Goal: Task Accomplishment & Management: Manage account settings

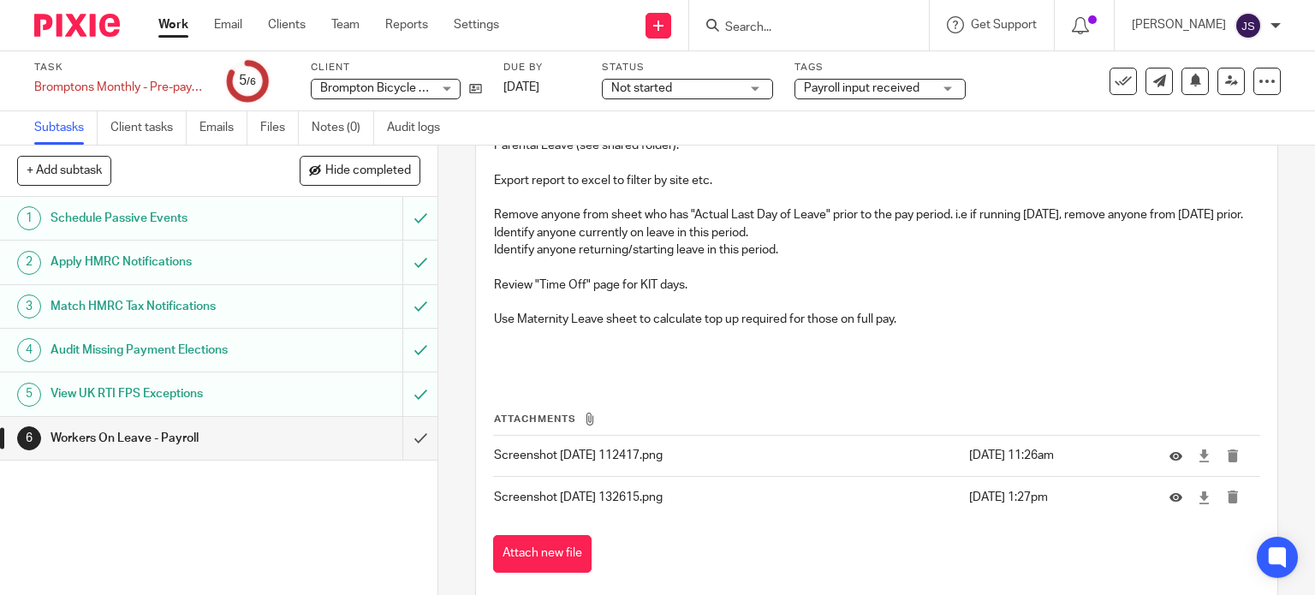
scroll to position [353, 0]
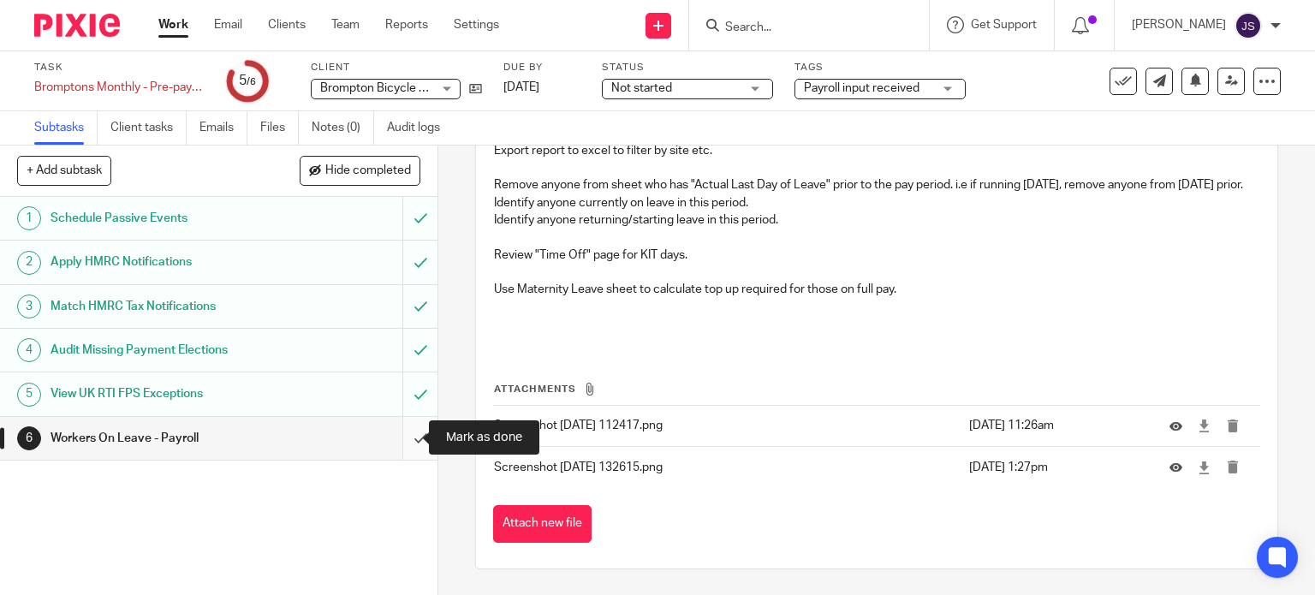
click at [401, 440] on input "submit" at bounding box center [218, 438] width 437 height 43
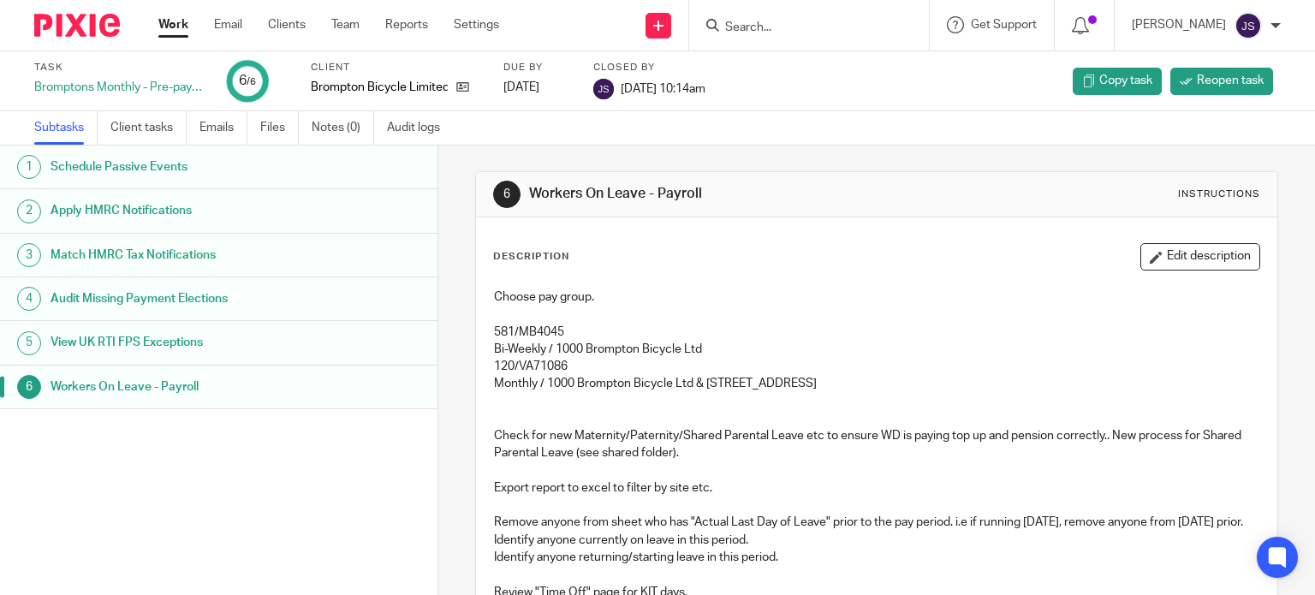
click at [982, 92] on div "Task Bromptons Monthly - Pre-payroll checks 6 /6 Client Brompton Bicycle Limite…" at bounding box center [553, 81] width 1038 height 41
click at [184, 28] on link "Work" at bounding box center [173, 24] width 30 height 17
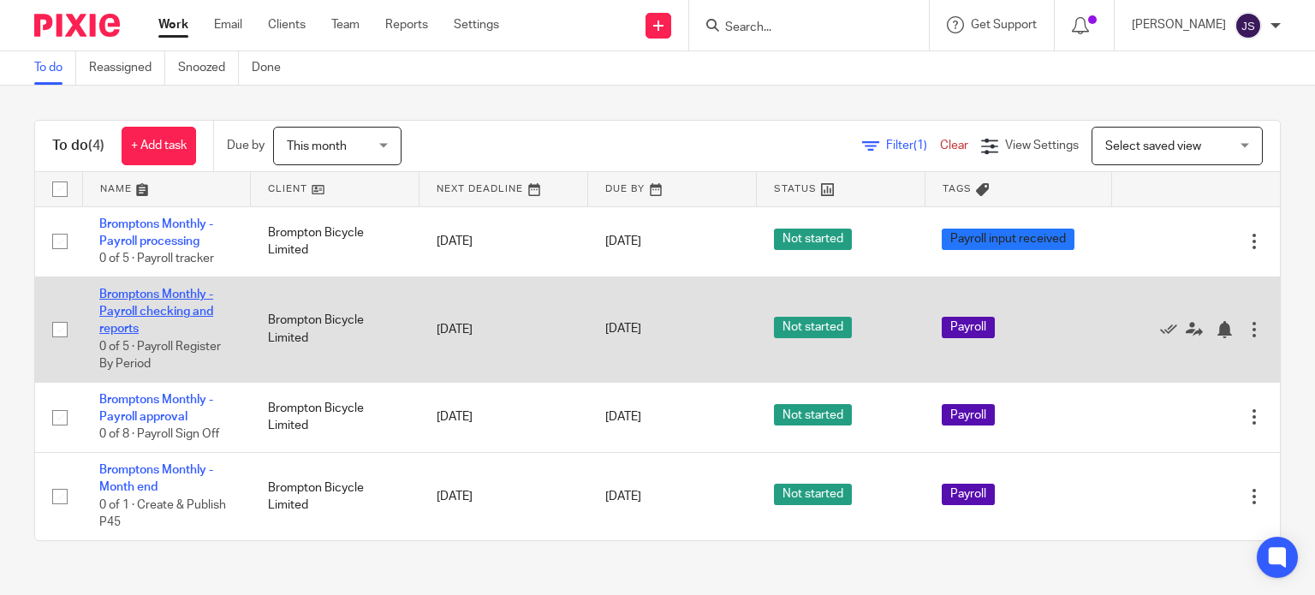
click at [182, 306] on link "Bromptons Monthly - Payroll checking and reports" at bounding box center [156, 311] width 114 height 47
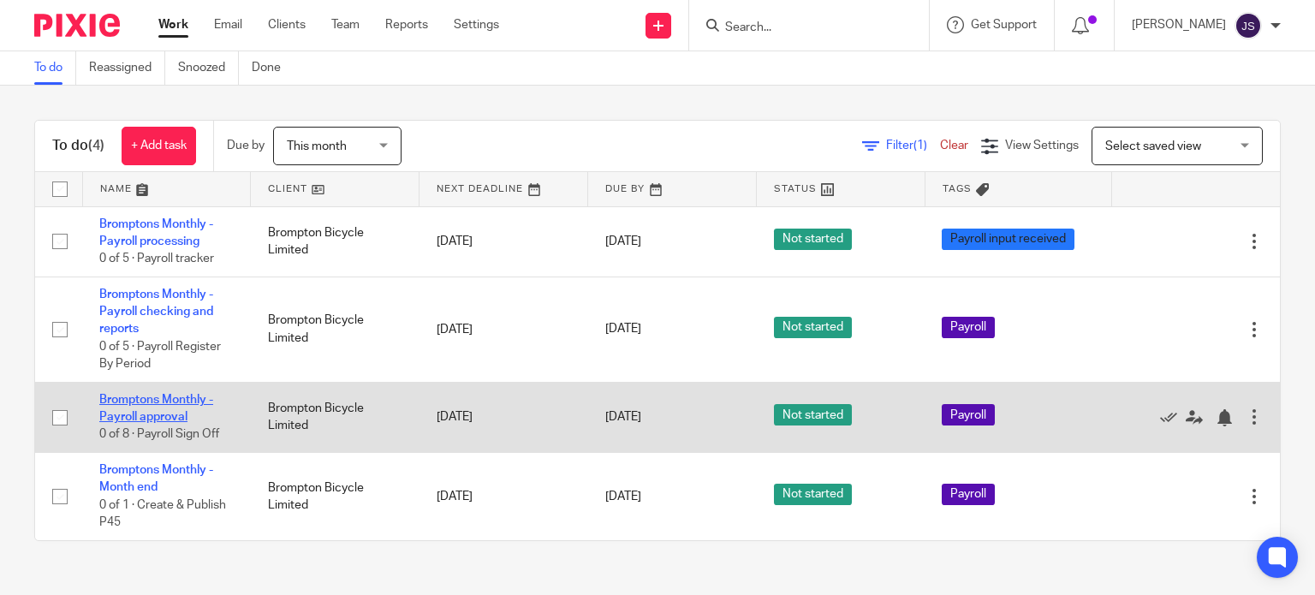
click at [152, 401] on link "Bromptons Monthly - Payroll approval" at bounding box center [156, 408] width 114 height 29
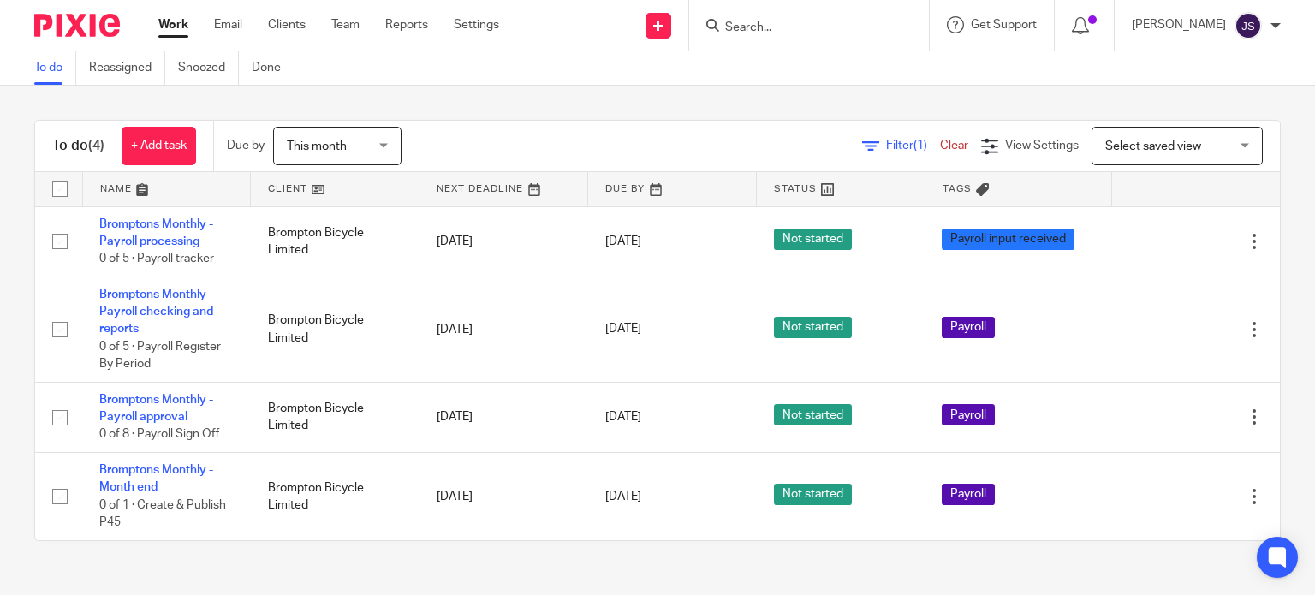
click at [356, 136] on span "This month" at bounding box center [332, 146] width 91 height 36
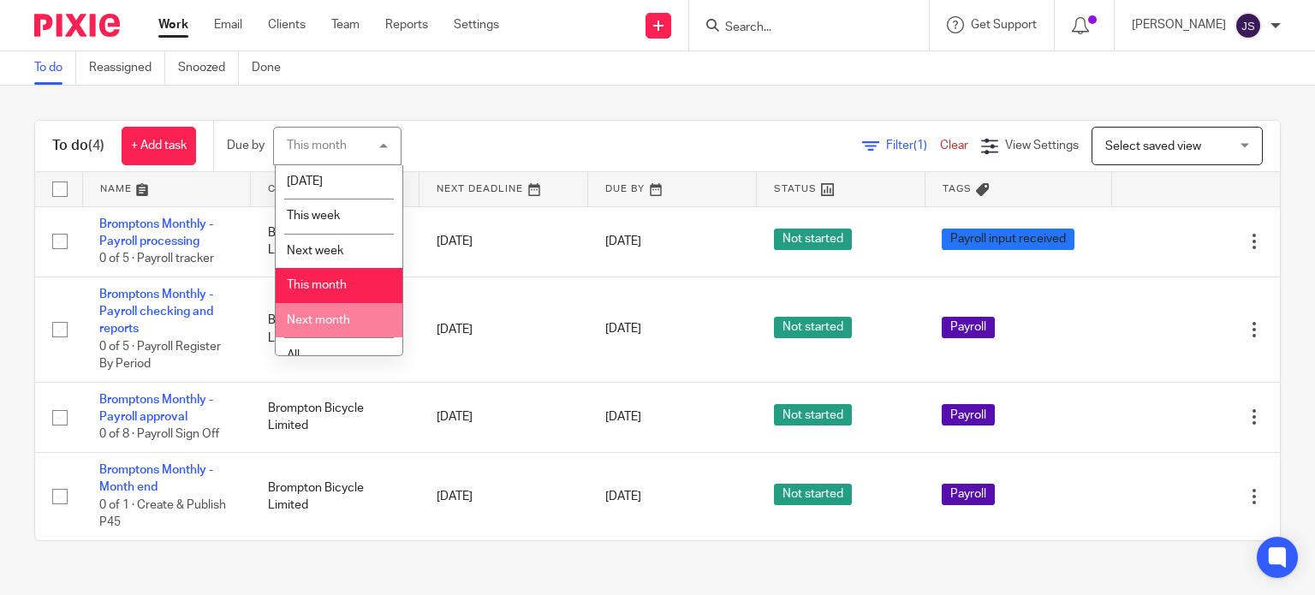
scroll to position [55, 0]
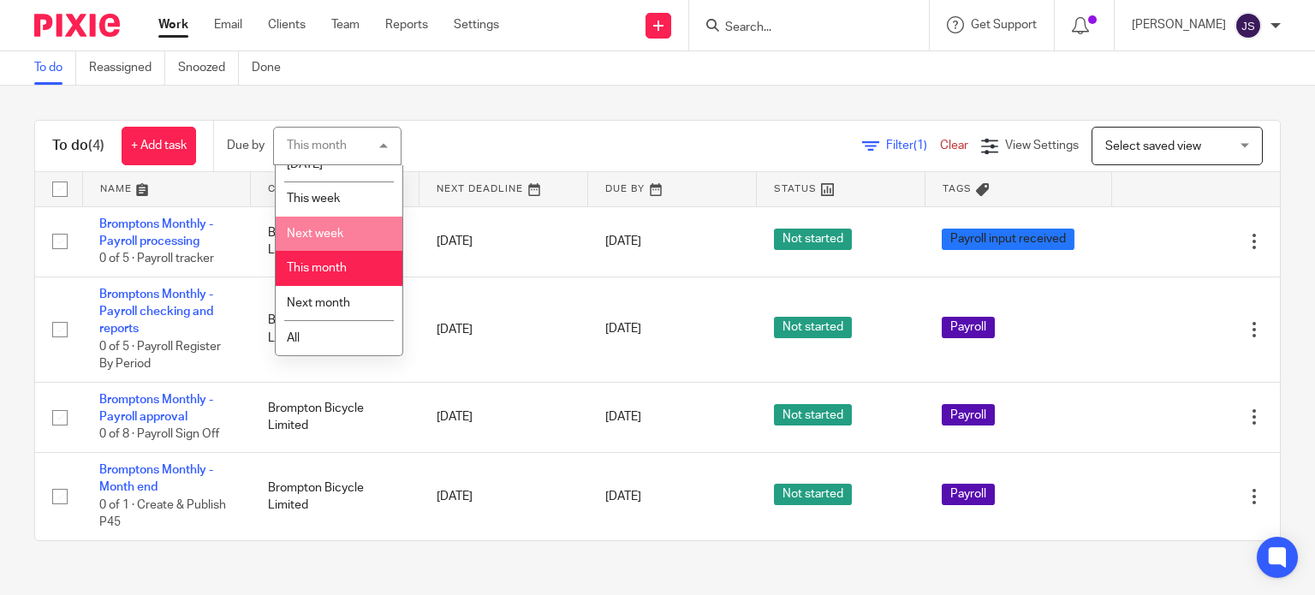
click at [478, 116] on div "To do (4) + Add task Due by This month This month Today Tomorrow This week Next…" at bounding box center [657, 331] width 1315 height 490
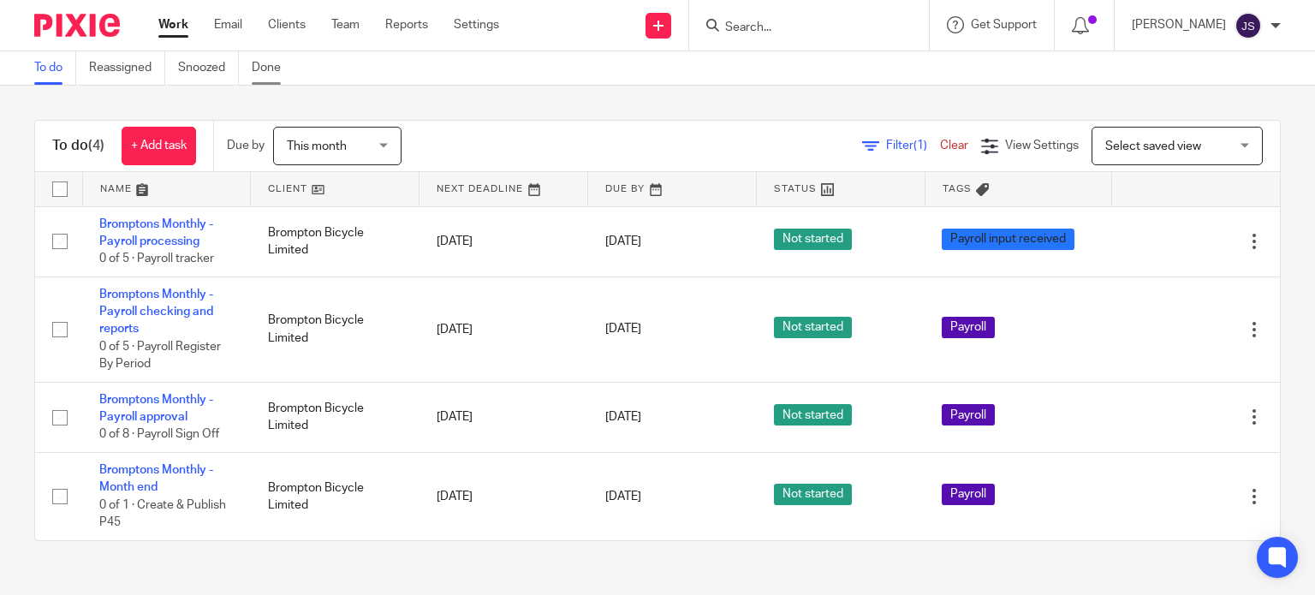
click at [291, 66] on link "Done" at bounding box center [273, 67] width 42 height 33
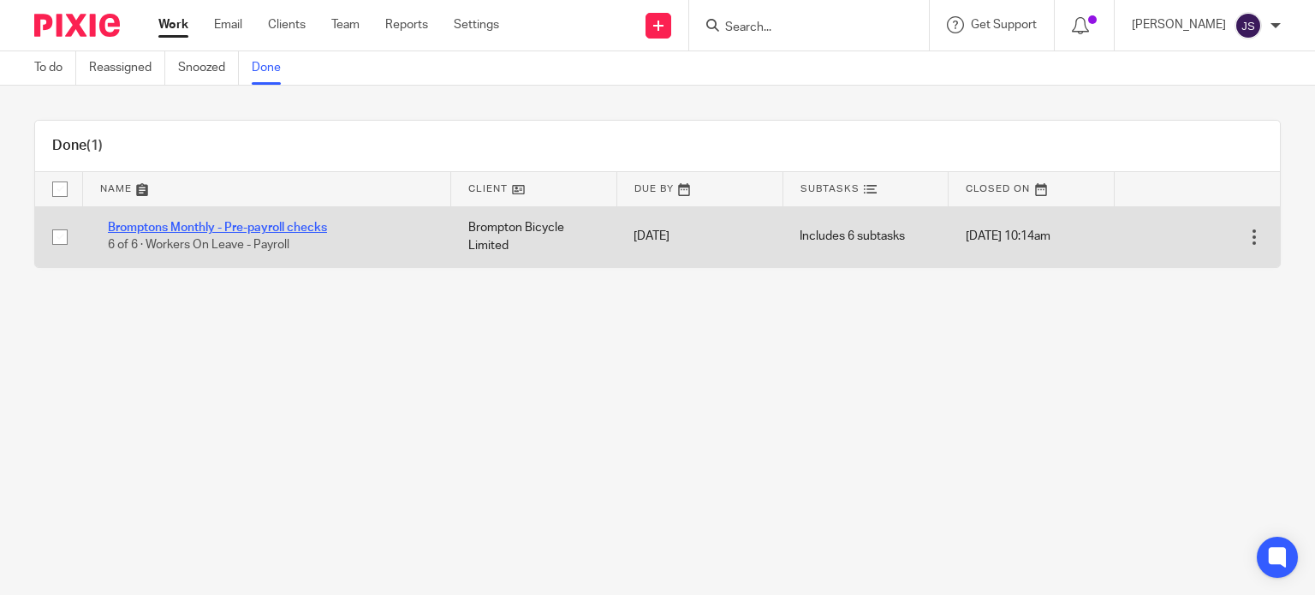
click at [250, 222] on link "Bromptons Monthly - Pre-payroll checks" at bounding box center [217, 228] width 219 height 12
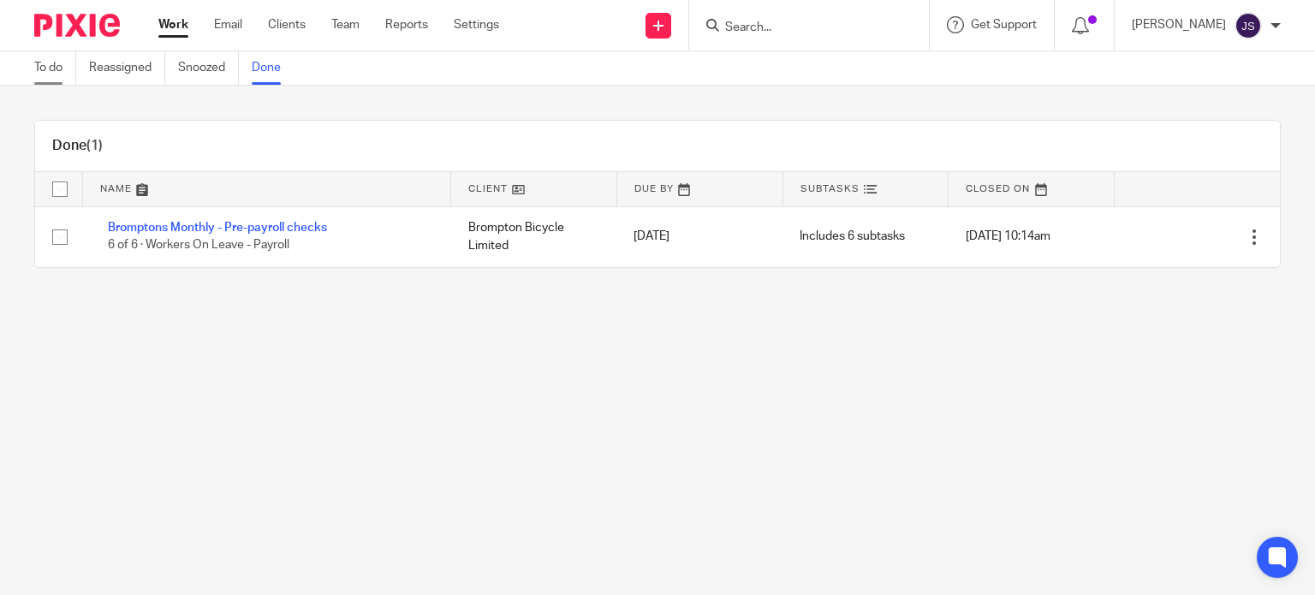
click at [45, 63] on link "To do" at bounding box center [55, 67] width 42 height 33
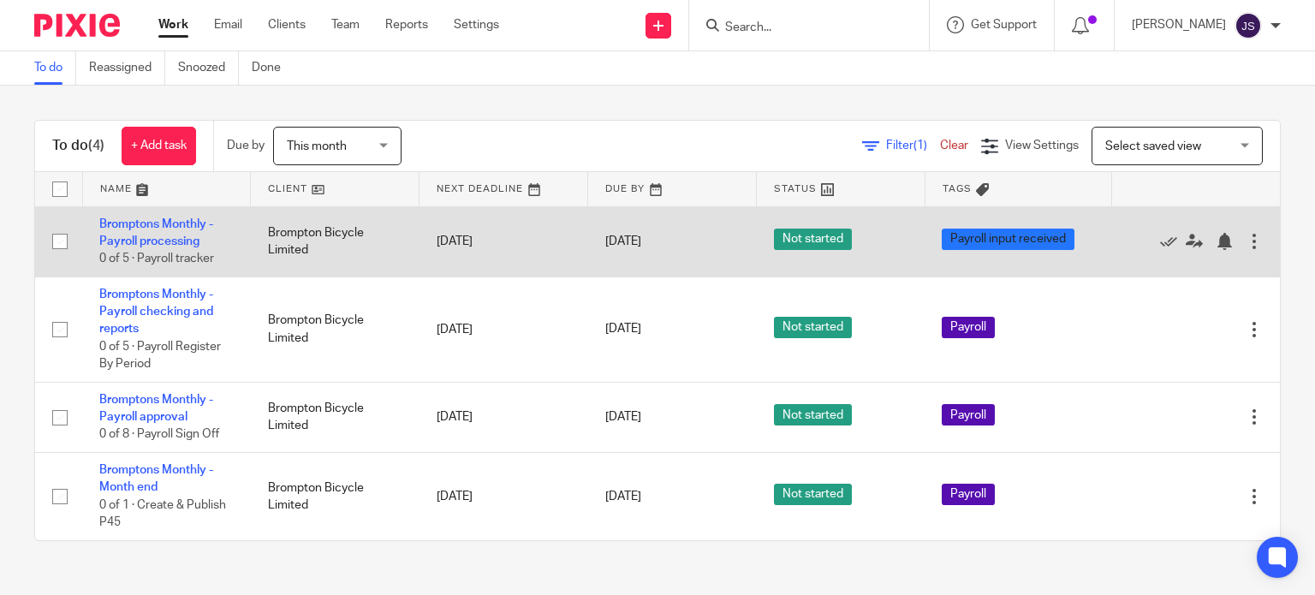
click at [156, 233] on td "Bromptons Monthly - Payroll processing 0 of 5 · Payroll tracker" at bounding box center [166, 241] width 169 height 70
click at [156, 241] on link "Bromptons Monthly - Payroll processing" at bounding box center [156, 232] width 114 height 29
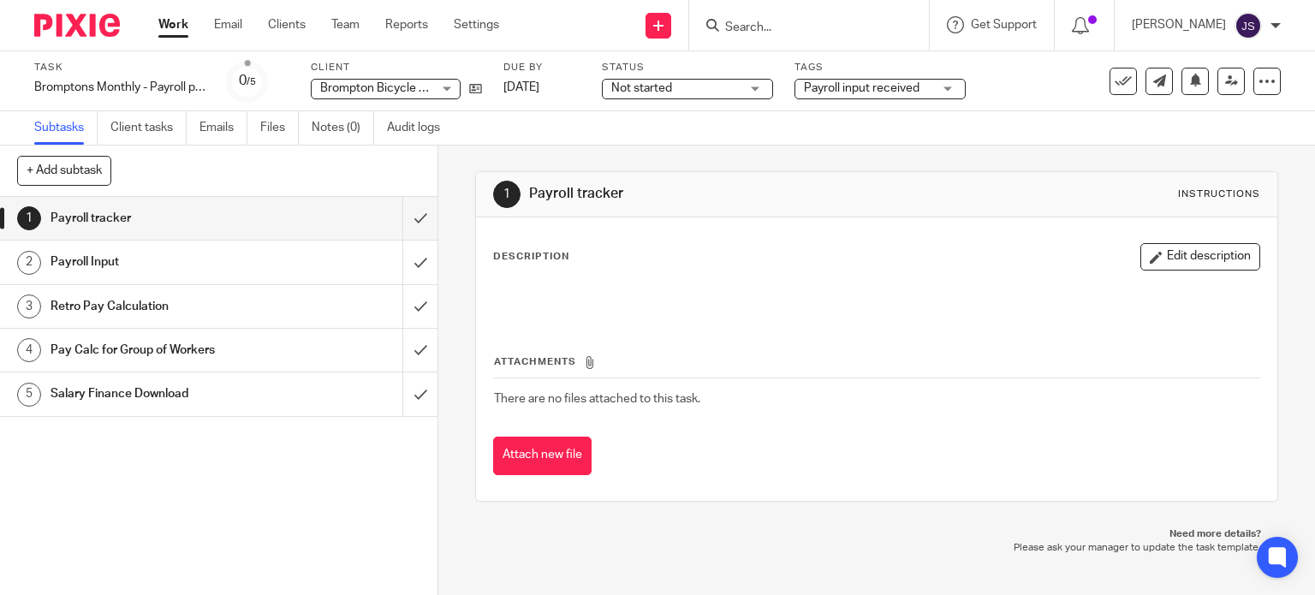
click at [144, 399] on h1 "Salary Finance Download" at bounding box center [161, 394] width 223 height 26
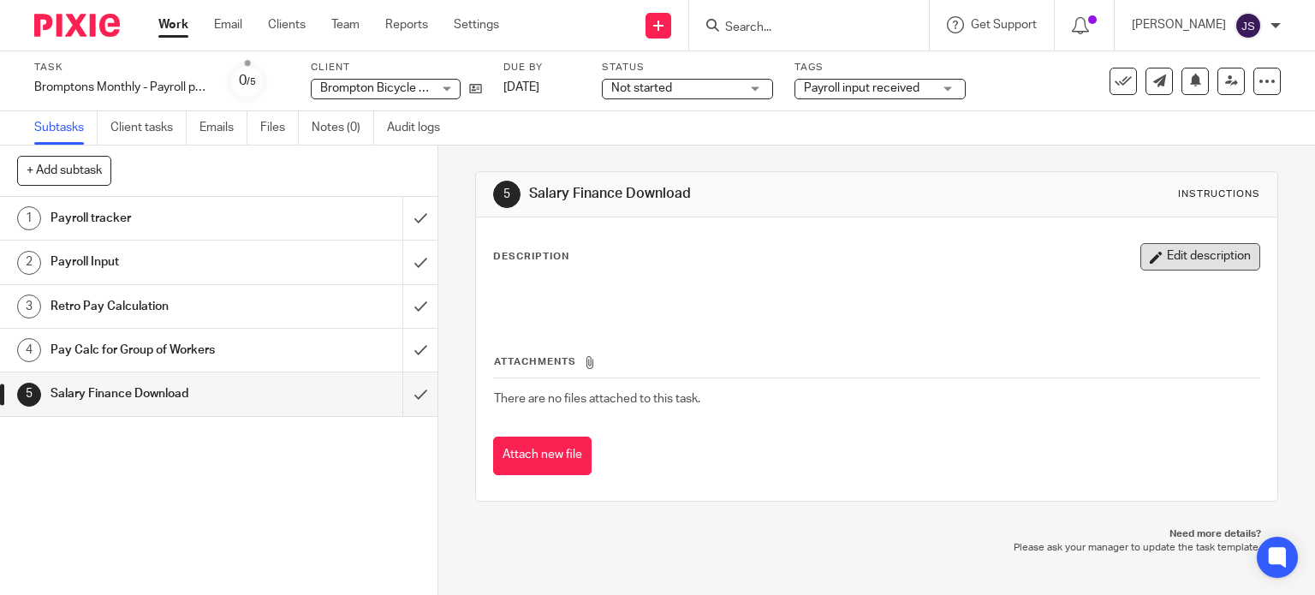
click at [1209, 252] on button "Edit description" at bounding box center [1200, 256] width 120 height 27
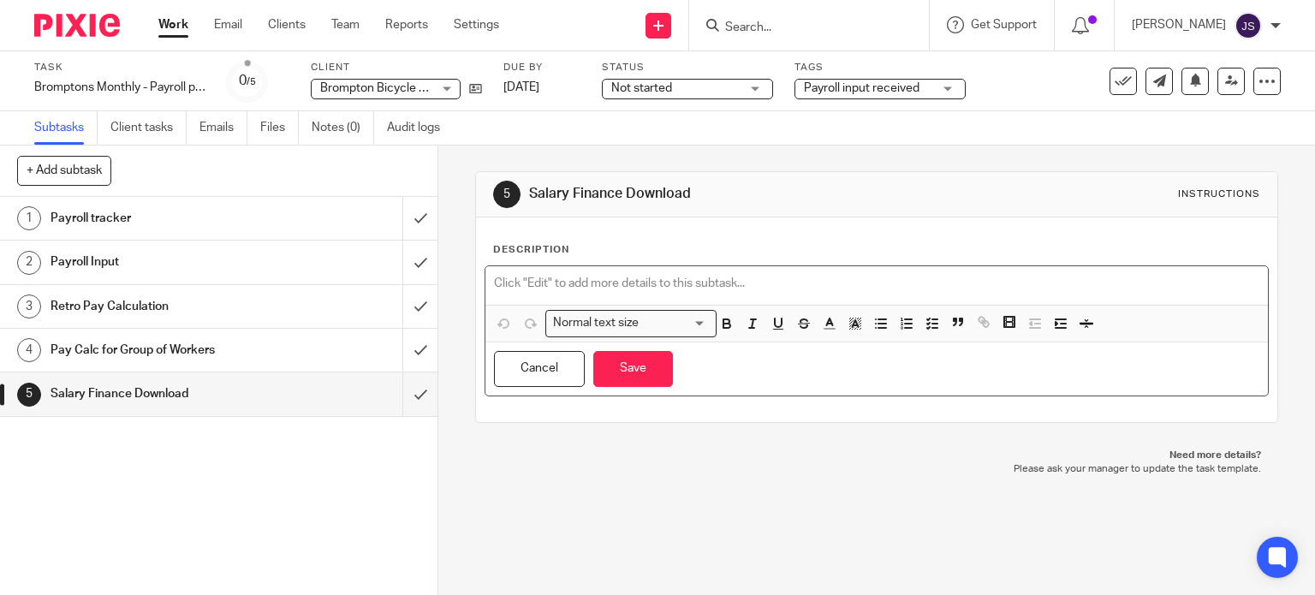
click at [644, 270] on div at bounding box center [876, 285] width 783 height 39
click at [624, 266] on div at bounding box center [876, 285] width 783 height 39
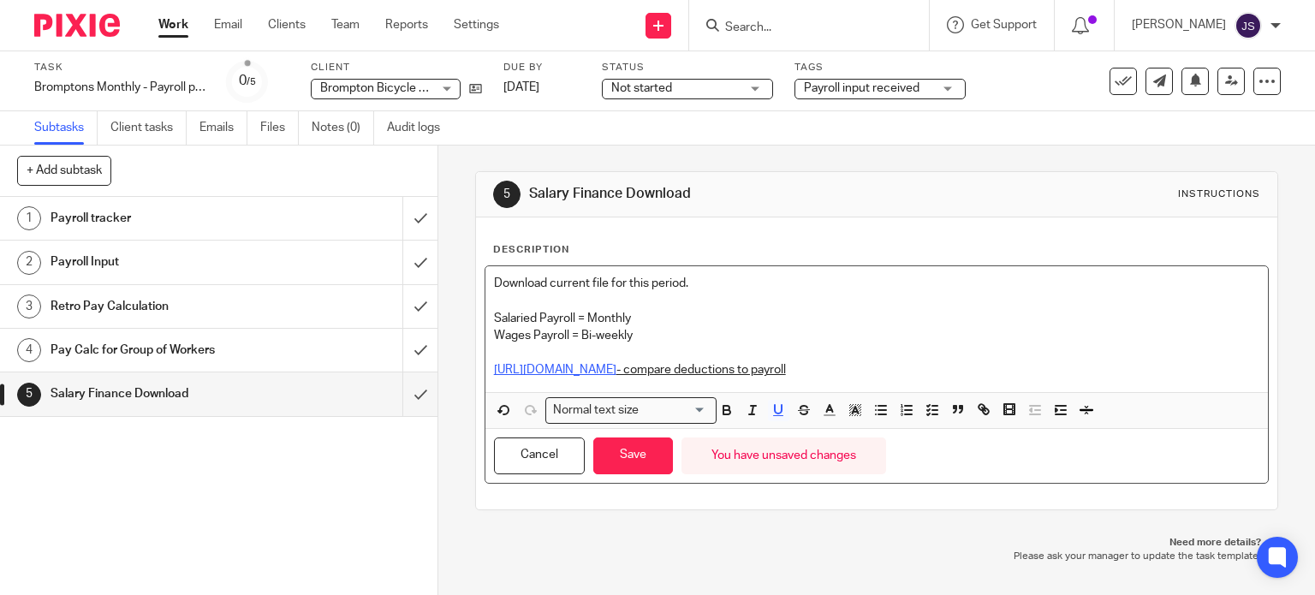
drag, startPoint x: 922, startPoint y: 366, endPoint x: 720, endPoint y: 372, distance: 202.1
click at [720, 372] on p "[URL][DOMAIN_NAME] - compare deductions to payroll" at bounding box center [877, 369] width 766 height 17
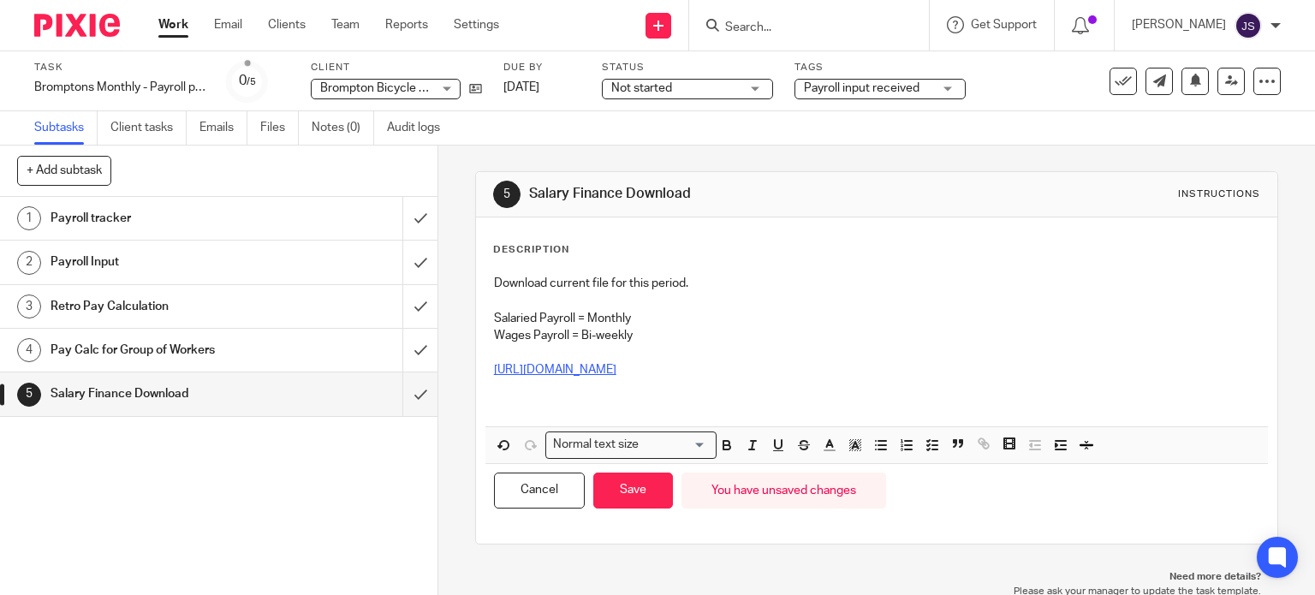
click at [571, 396] on p at bounding box center [877, 404] width 766 height 17
click at [708, 410] on p "alex.chambers@brompton.co.uk" at bounding box center [877, 404] width 766 height 17
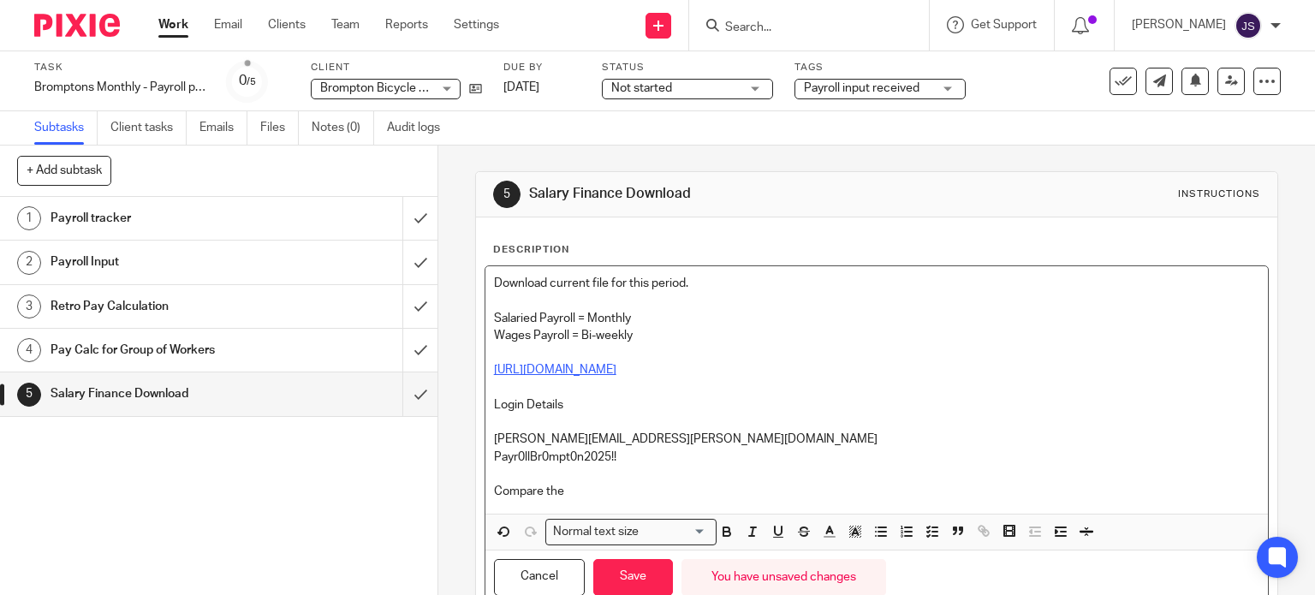
click at [606, 487] on p "Compare the" at bounding box center [877, 491] width 766 height 17
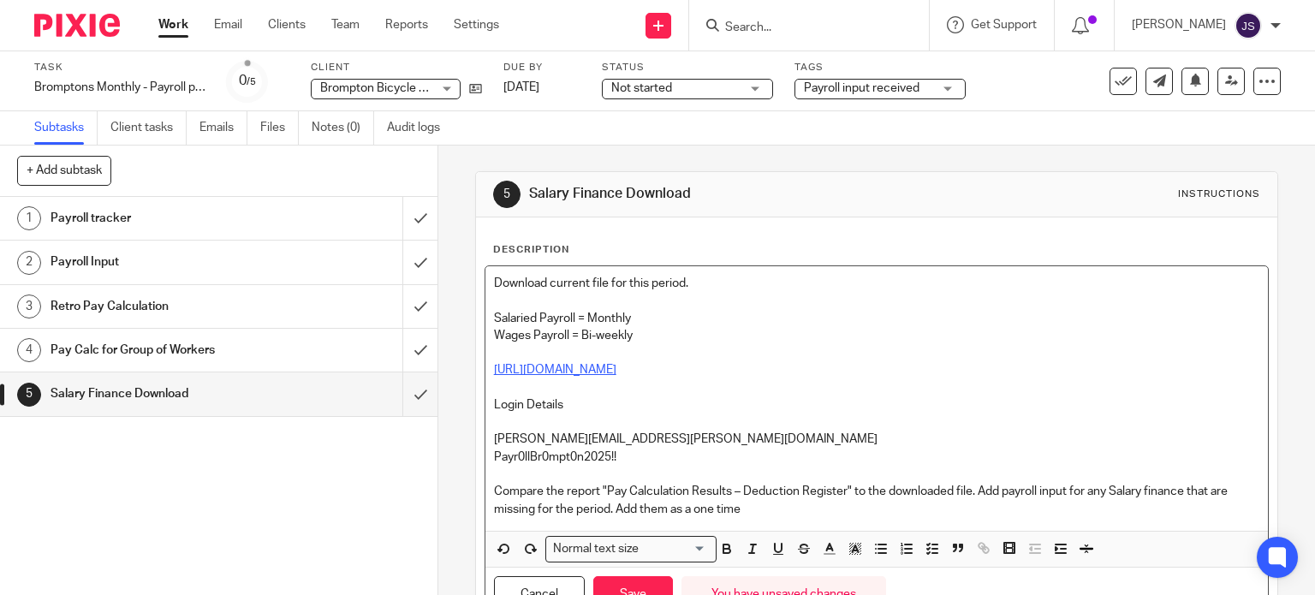
scroll to position [104, 0]
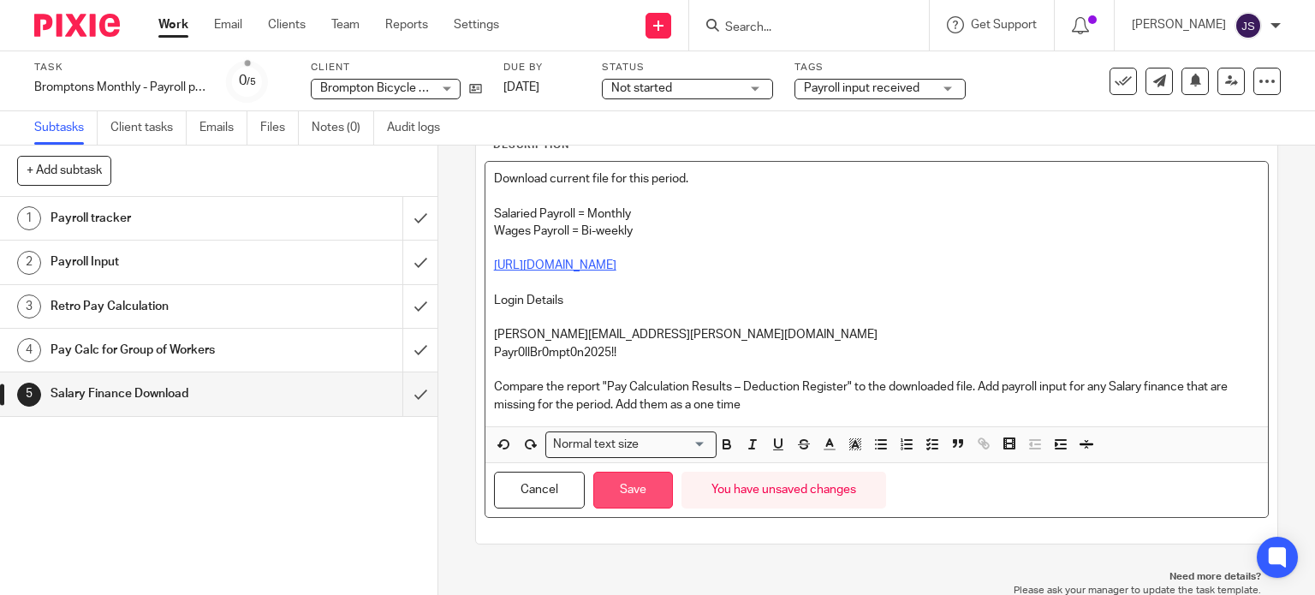
click at [614, 488] on button "Save" at bounding box center [633, 490] width 80 height 37
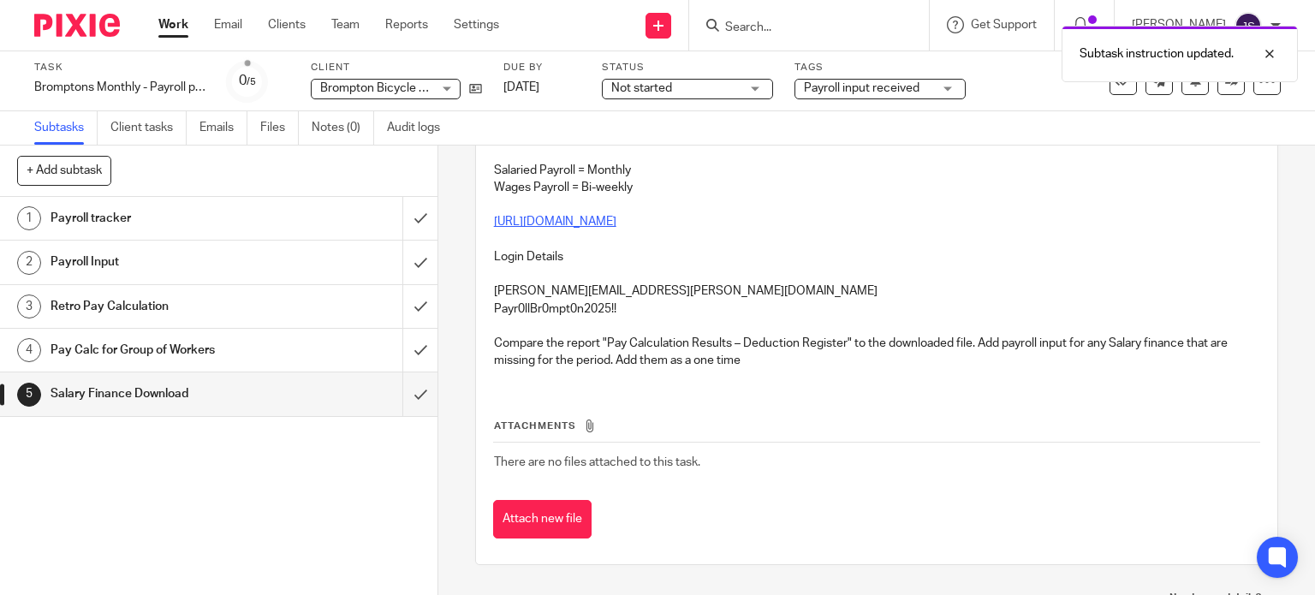
scroll to position [183, 0]
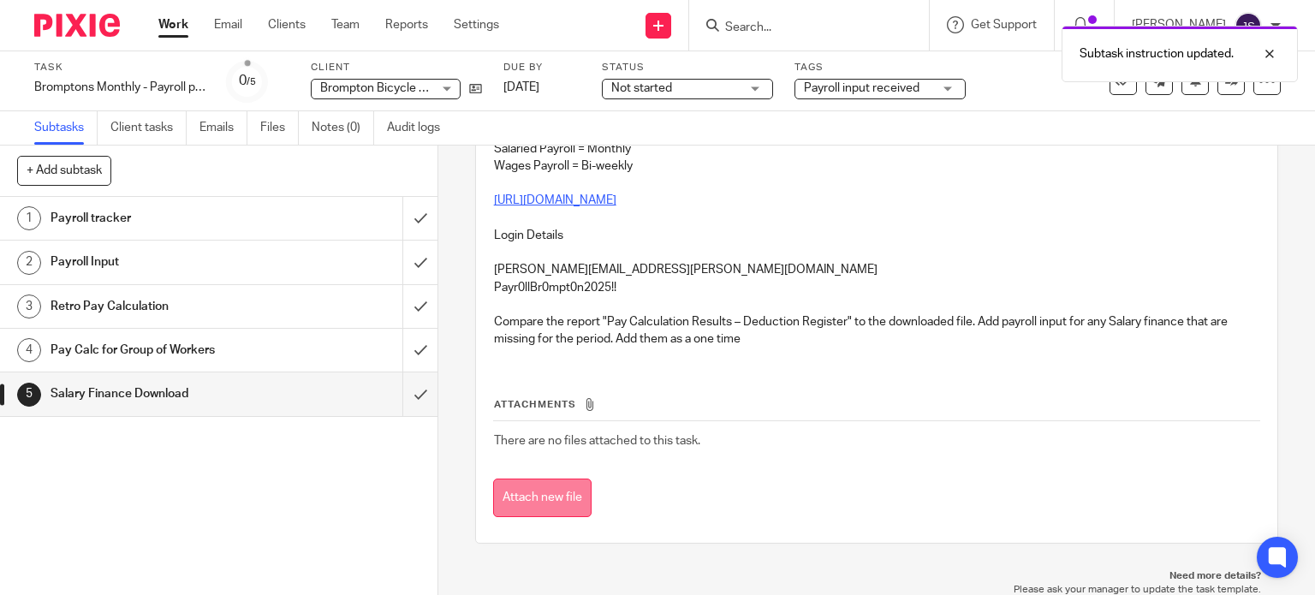
click at [530, 499] on button "Attach new file" at bounding box center [542, 497] width 98 height 39
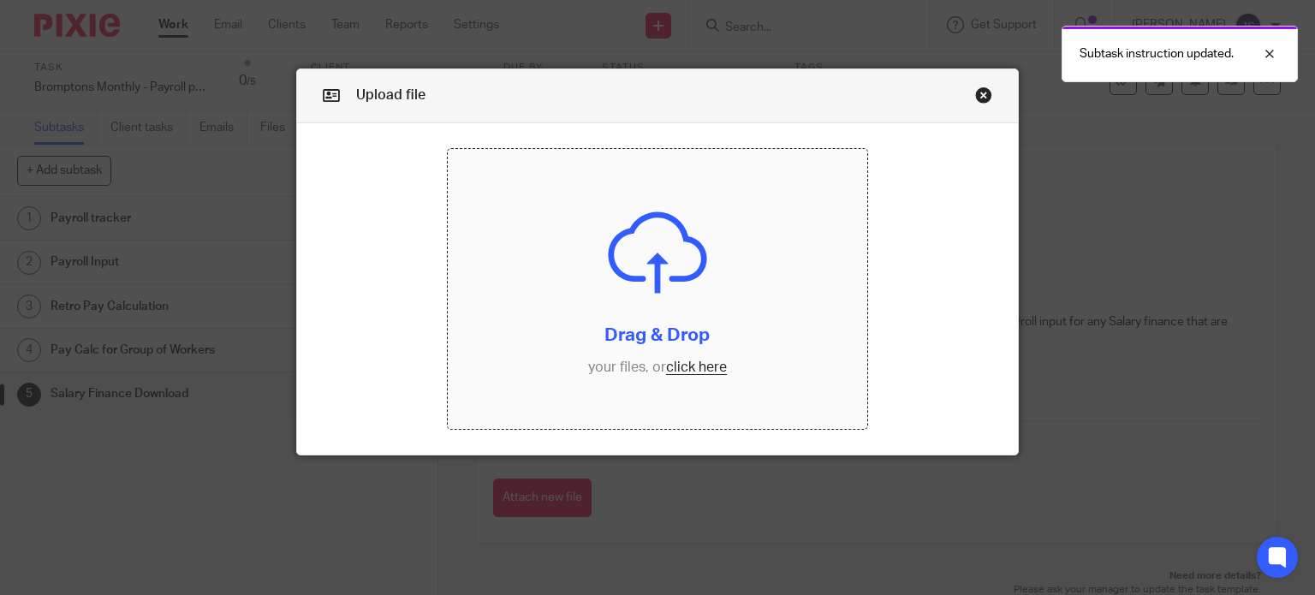
click at [634, 300] on input "file" at bounding box center [657, 289] width 419 height 280
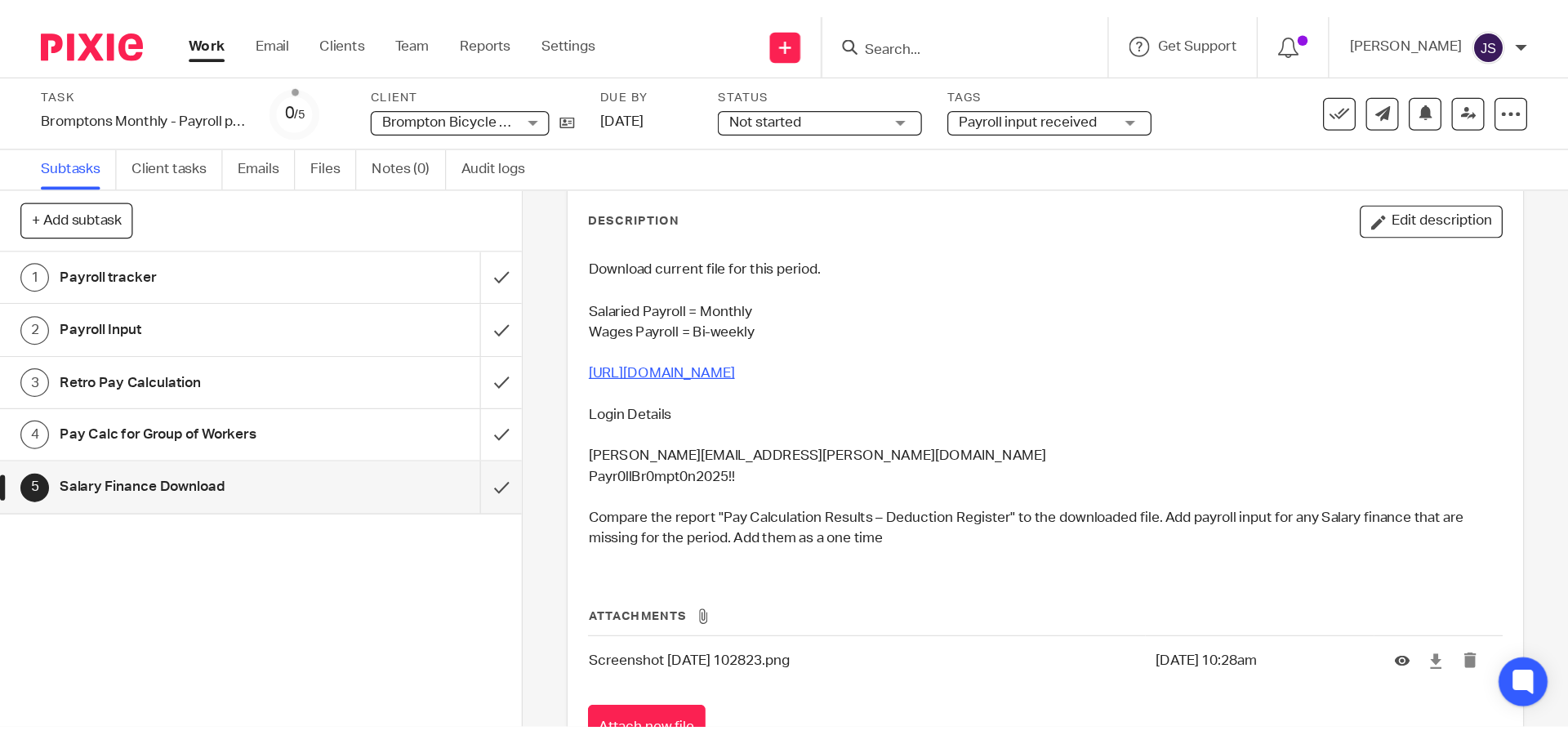
scroll to position [149, 0]
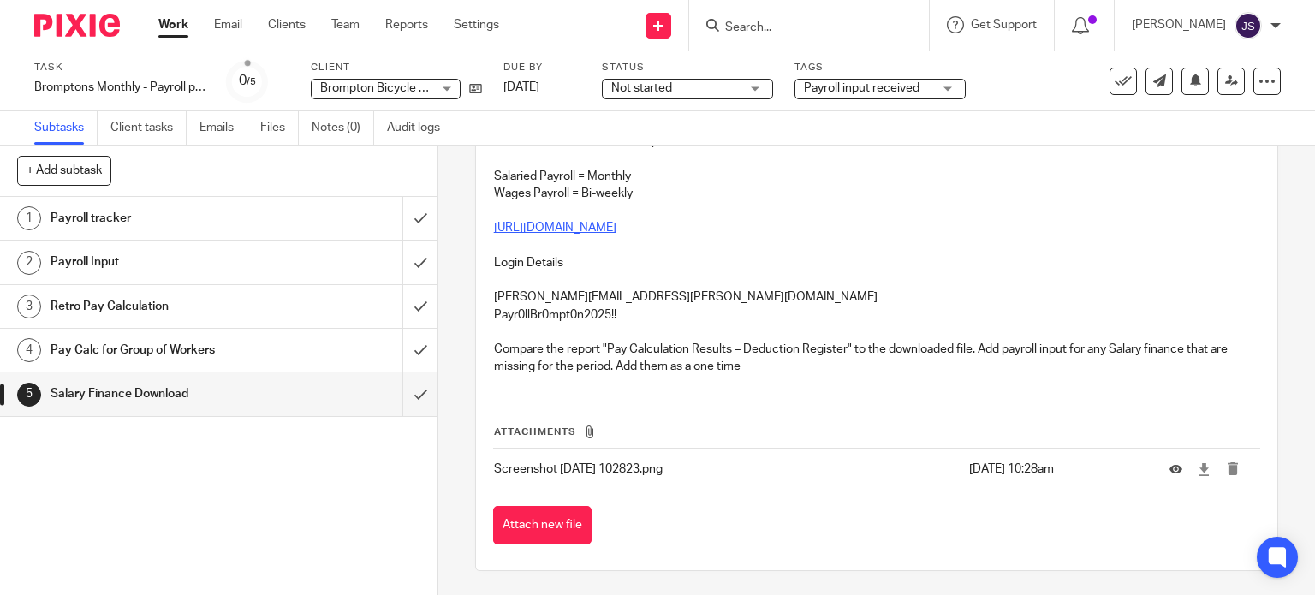
click at [776, 358] on p "Compare the report "Pay Calculation Results – Deduction Register" to the downlo…" at bounding box center [877, 358] width 766 height 35
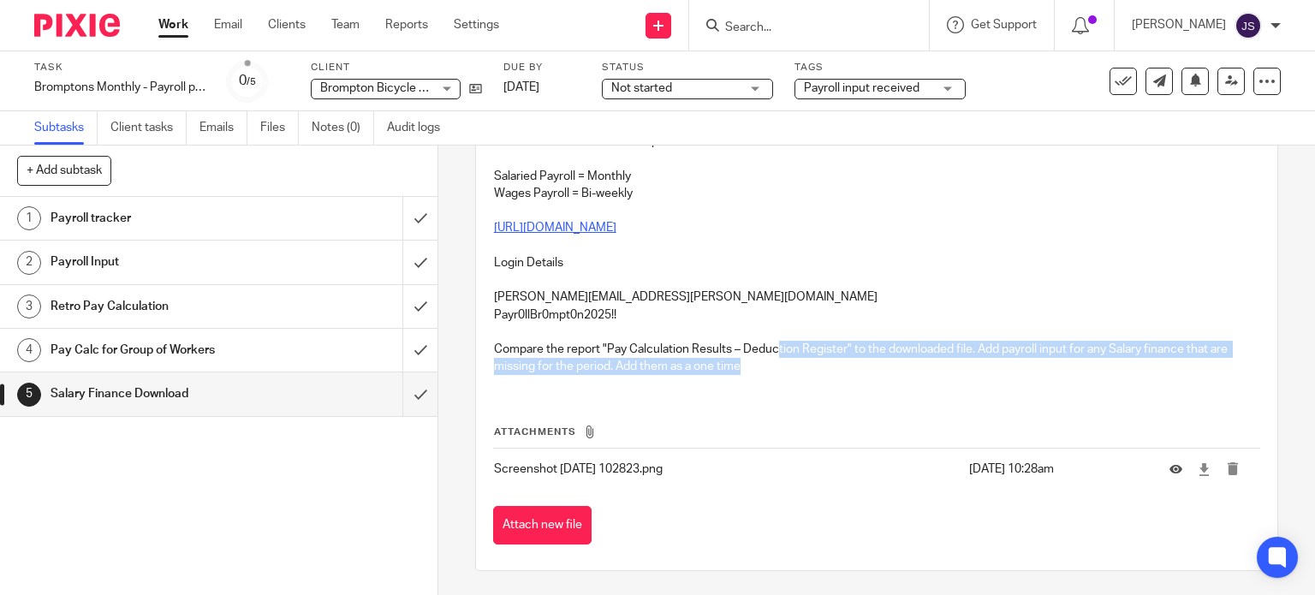
click at [767, 369] on p "Compare the report "Pay Calculation Results – Deduction Register" to the downlo…" at bounding box center [877, 358] width 766 height 35
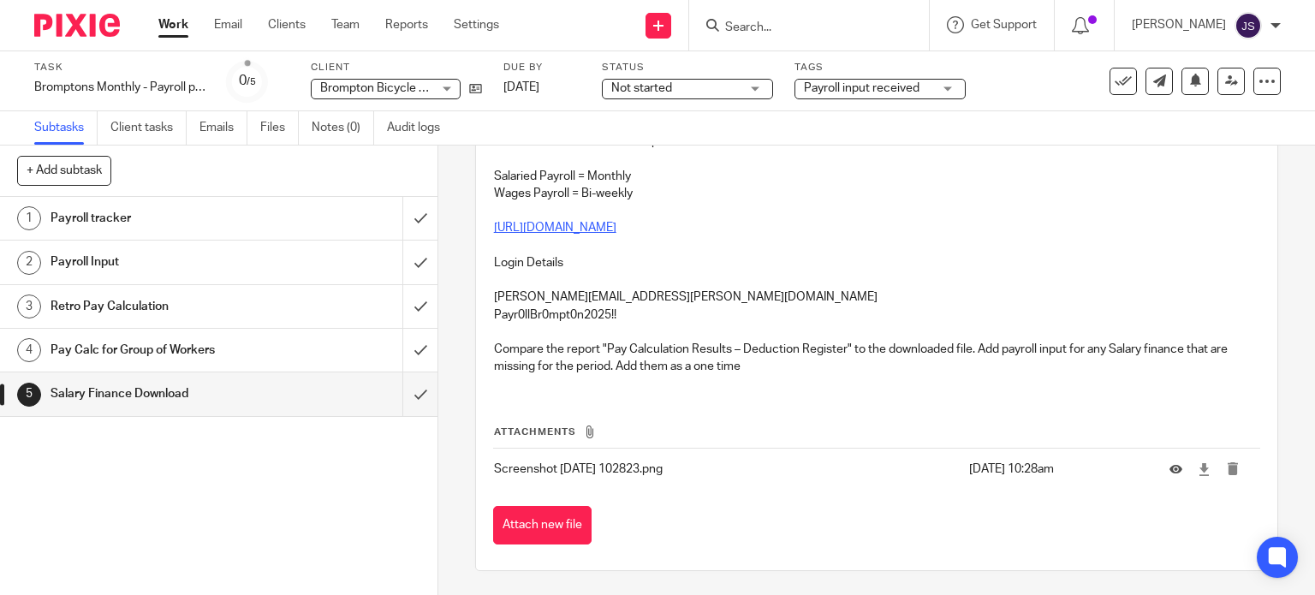
click at [745, 368] on p "Compare the report "Pay Calculation Results – Deduction Register" to the downlo…" at bounding box center [877, 358] width 766 height 35
click at [750, 365] on p "Compare the report "Pay Calculation Results – Deduction Register" to the downlo…" at bounding box center [877, 358] width 766 height 35
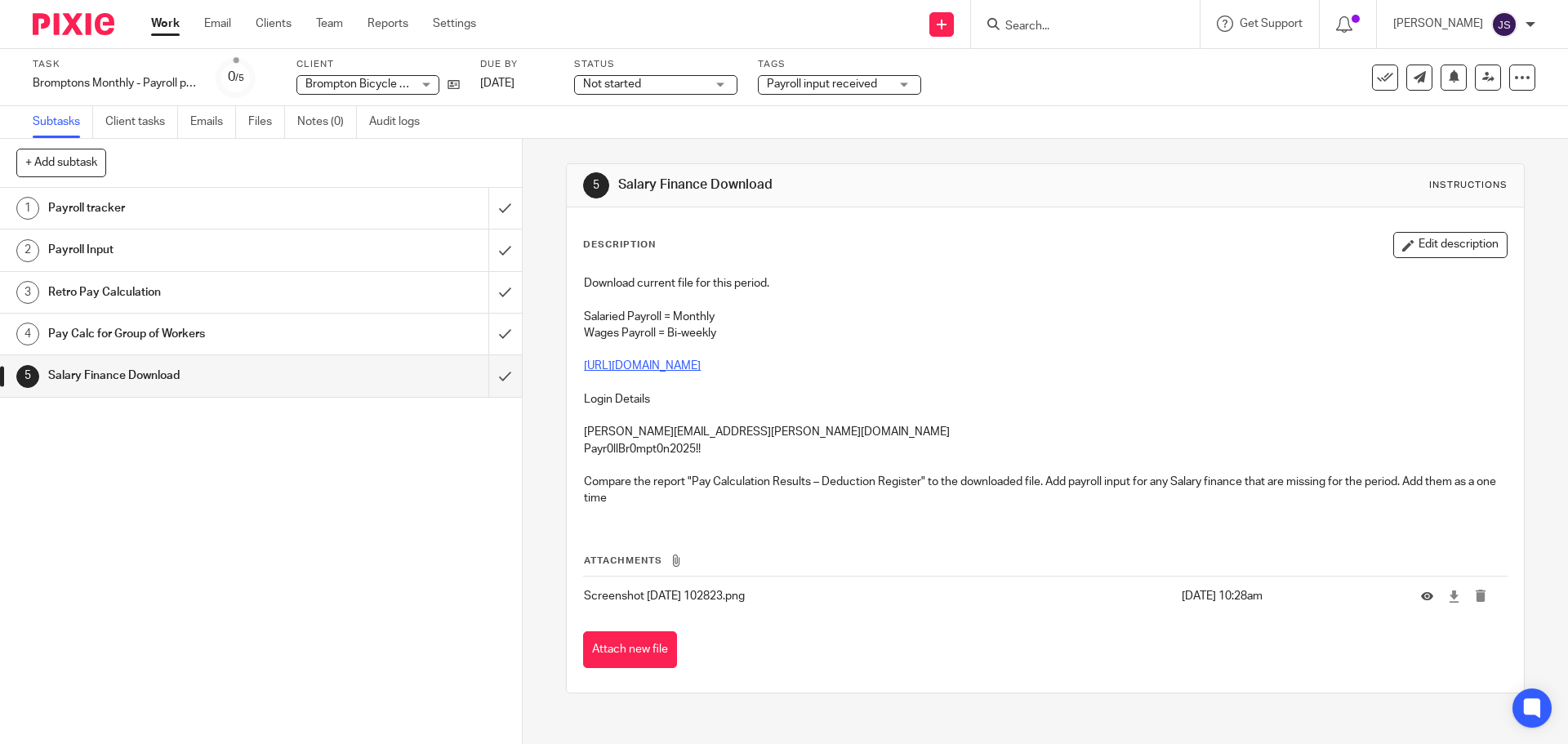
scroll to position [0, 0]
click at [484, 381] on input "submit" at bounding box center [261, 375] width 522 height 41
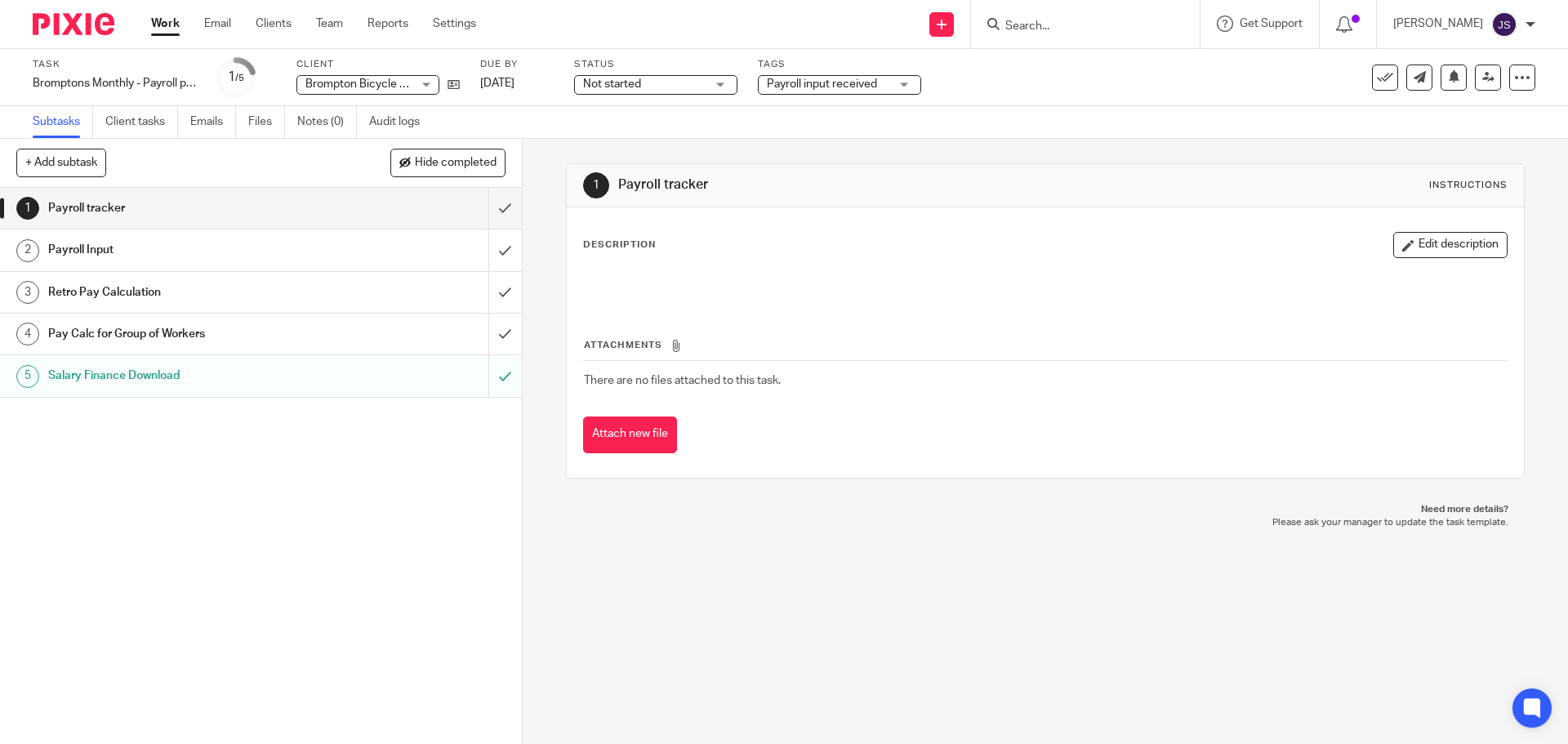
click at [165, 26] on link "Work" at bounding box center [165, 23] width 29 height 16
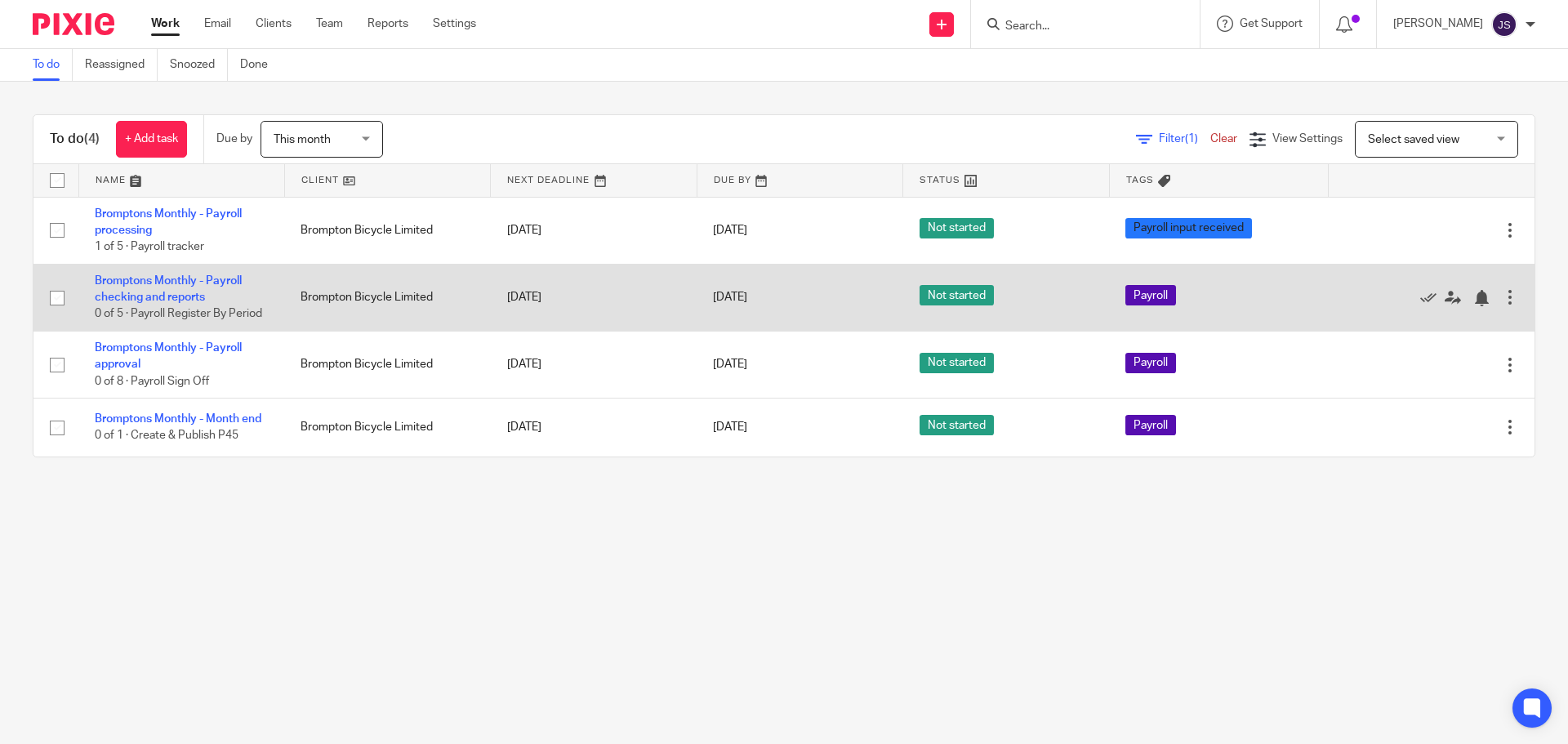
click at [170, 289] on td "Bromptons Monthly - Payroll checking and reports 0 of 5 · Payroll Register By P…" at bounding box center [181, 297] width 206 height 67
click at [178, 296] on link "Bromptons Monthly - Payroll checking and reports" at bounding box center [168, 288] width 147 height 28
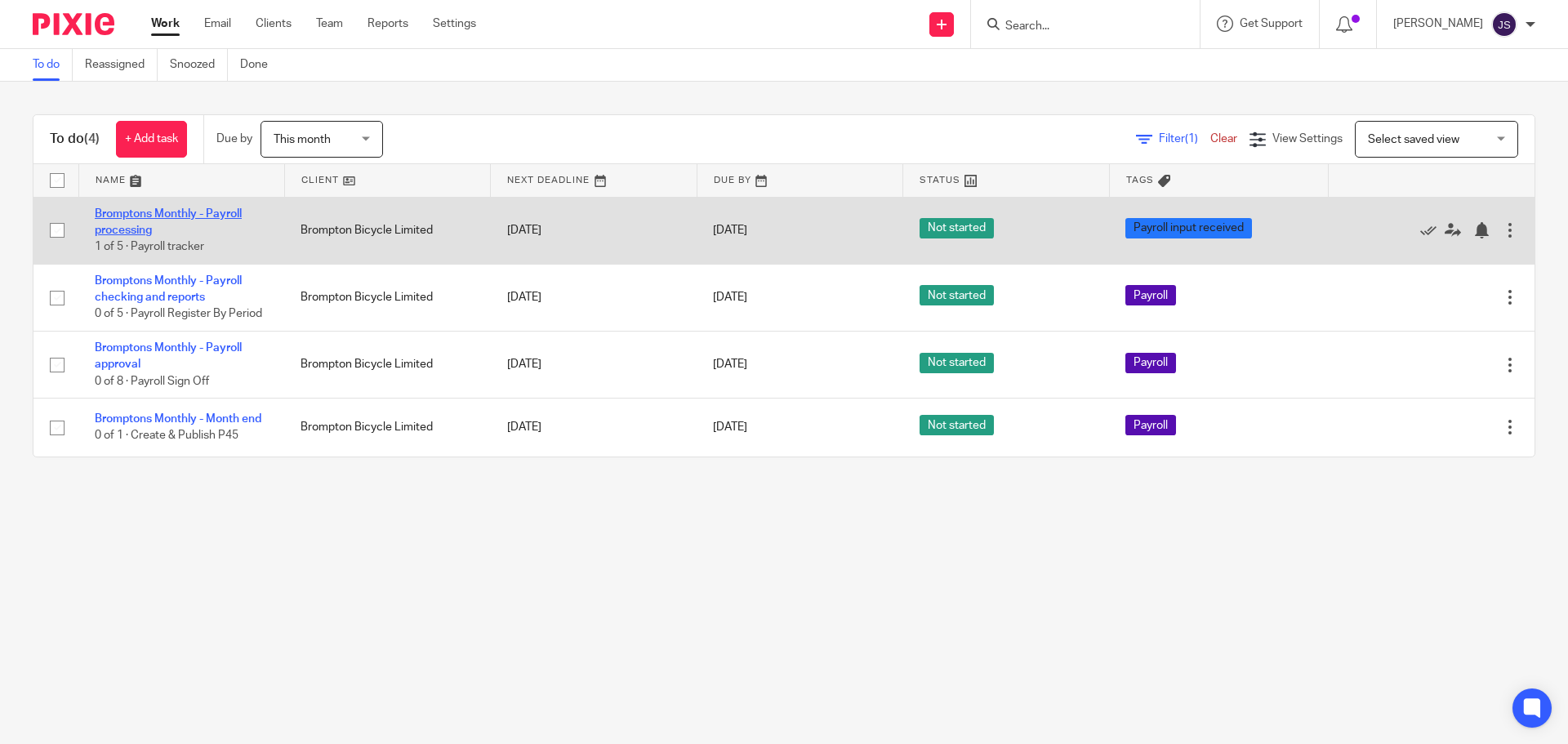
click at [164, 217] on link "Bromptons Monthly - Payroll processing" at bounding box center [168, 221] width 147 height 28
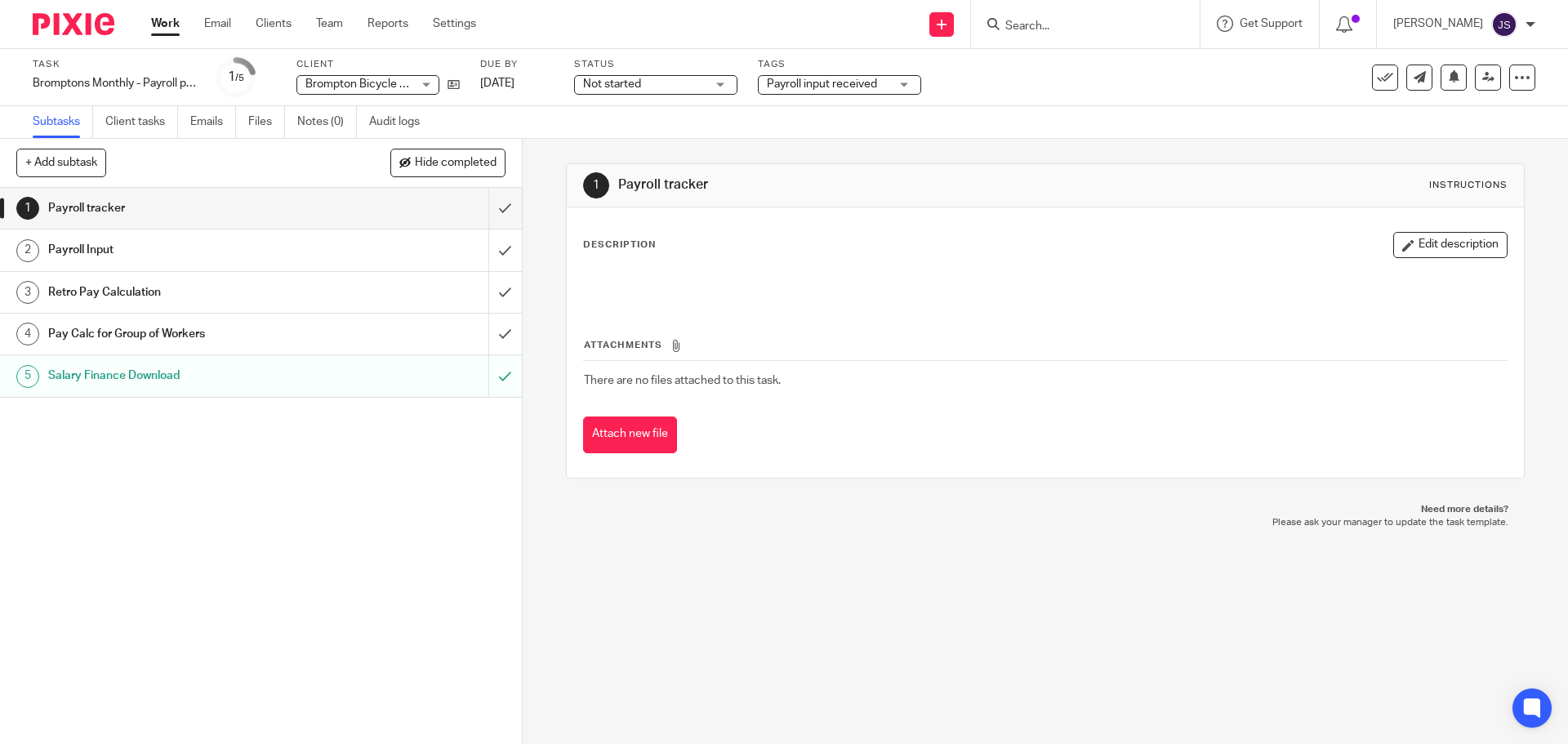
click at [147, 253] on h1 "Payroll Input" at bounding box center [189, 250] width 282 height 25
click at [128, 212] on h1 "Payroll tracker" at bounding box center [189, 208] width 282 height 25
click at [491, 208] on input "submit" at bounding box center [261, 208] width 522 height 41
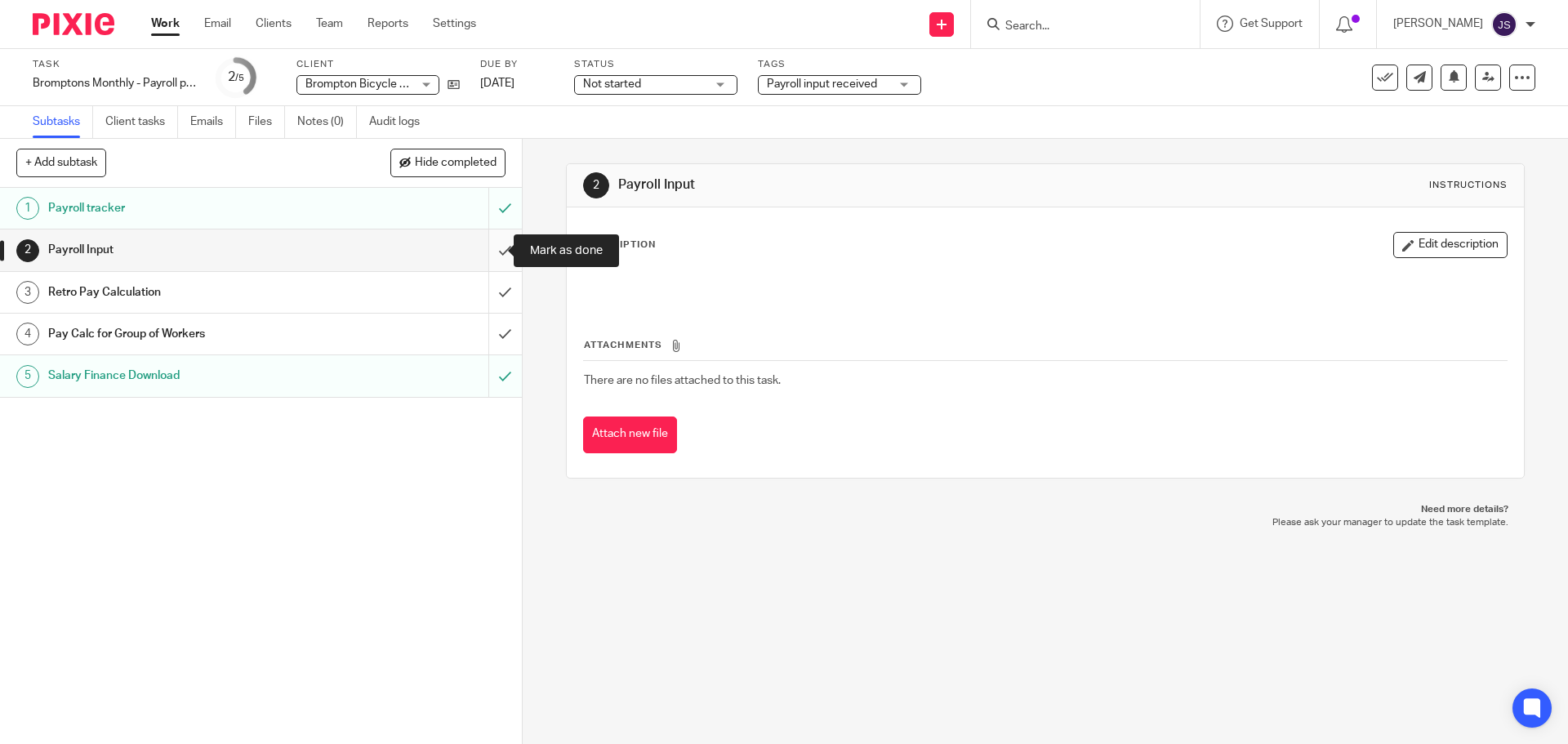
click at [490, 253] on input "submit" at bounding box center [261, 249] width 522 height 41
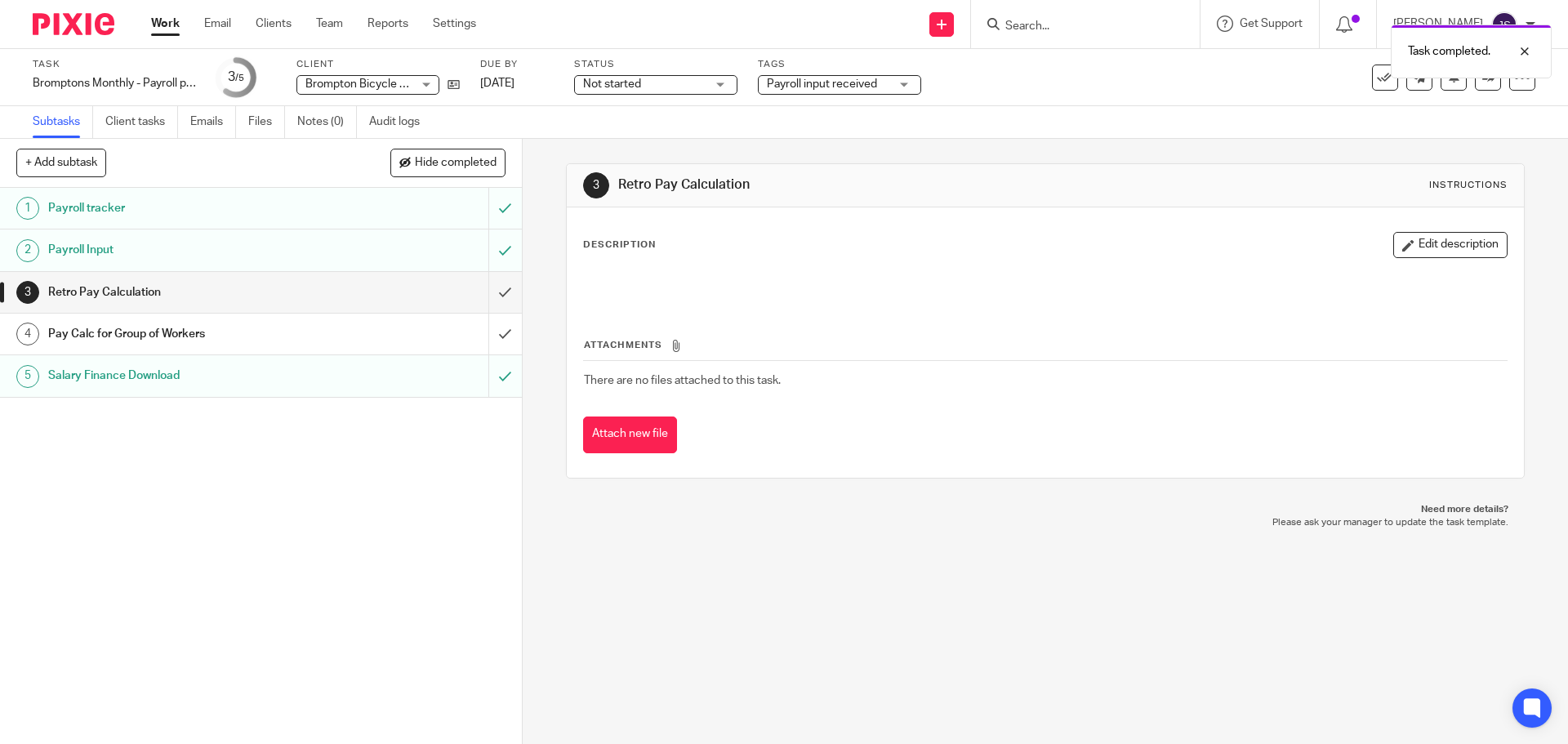
click at [620, 289] on p at bounding box center [1045, 282] width 922 height 16
click at [484, 292] on input "submit" at bounding box center [261, 292] width 522 height 41
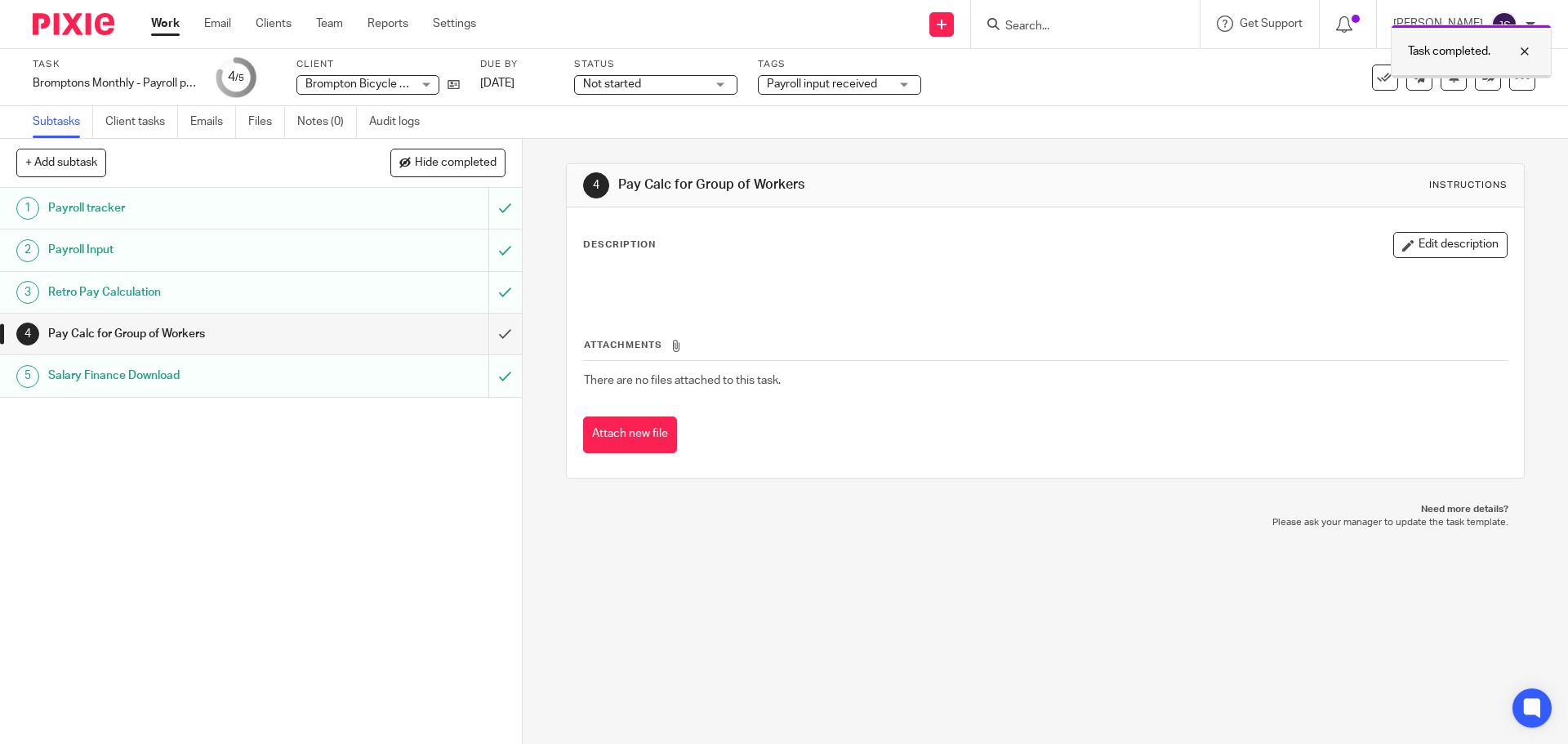
click at [1523, 52] on div at bounding box center [1513, 52] width 44 height 20
click at [174, 331] on h1 "Pay Calc for Group of Workers" at bounding box center [189, 334] width 282 height 25
click at [608, 439] on button "Attach new file" at bounding box center [630, 434] width 94 height 37
click at [615, 246] on p "Description" at bounding box center [619, 245] width 73 height 13
click at [1438, 252] on button "Edit description" at bounding box center [1451, 244] width 115 height 26
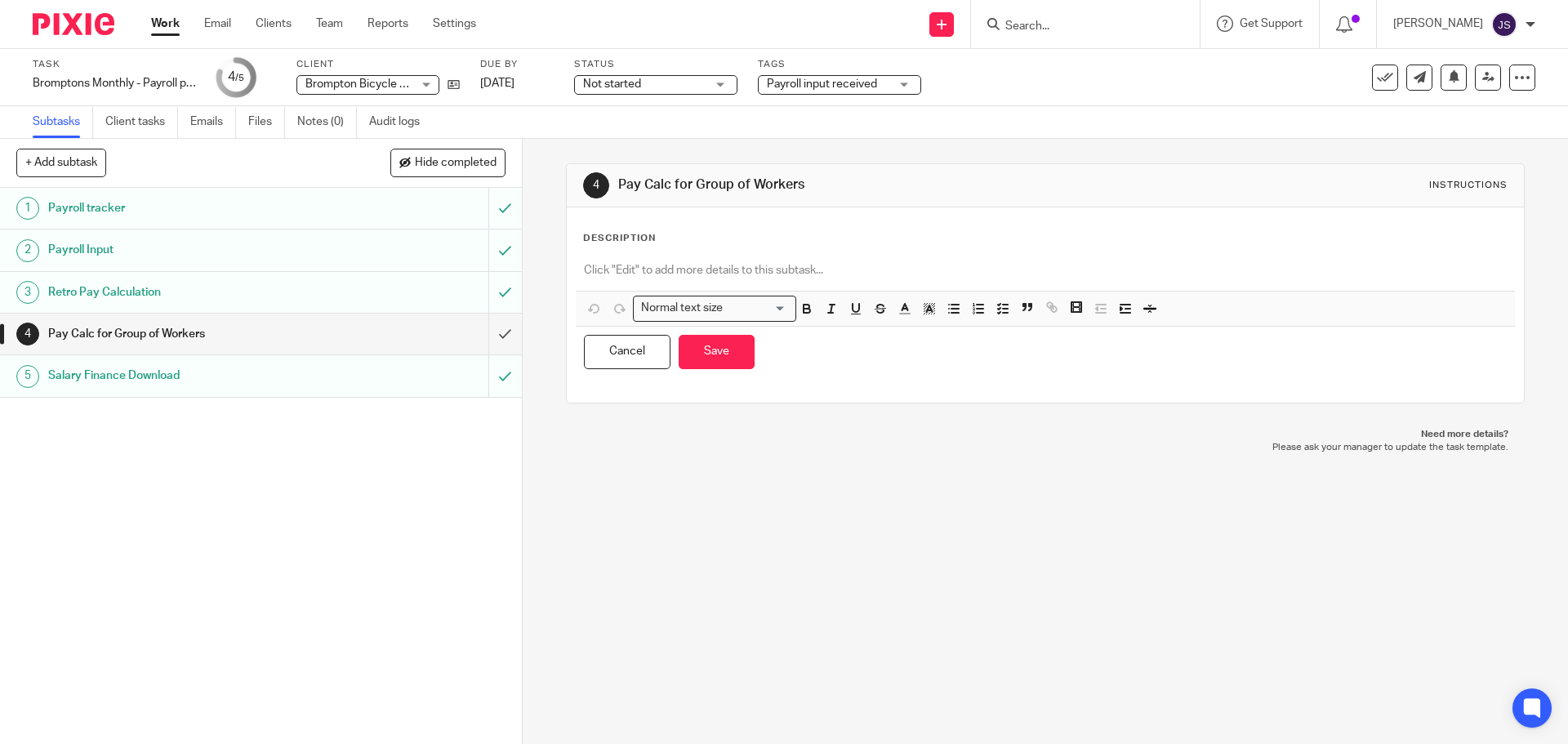
click at [693, 271] on p at bounding box center [1045, 270] width 922 height 16
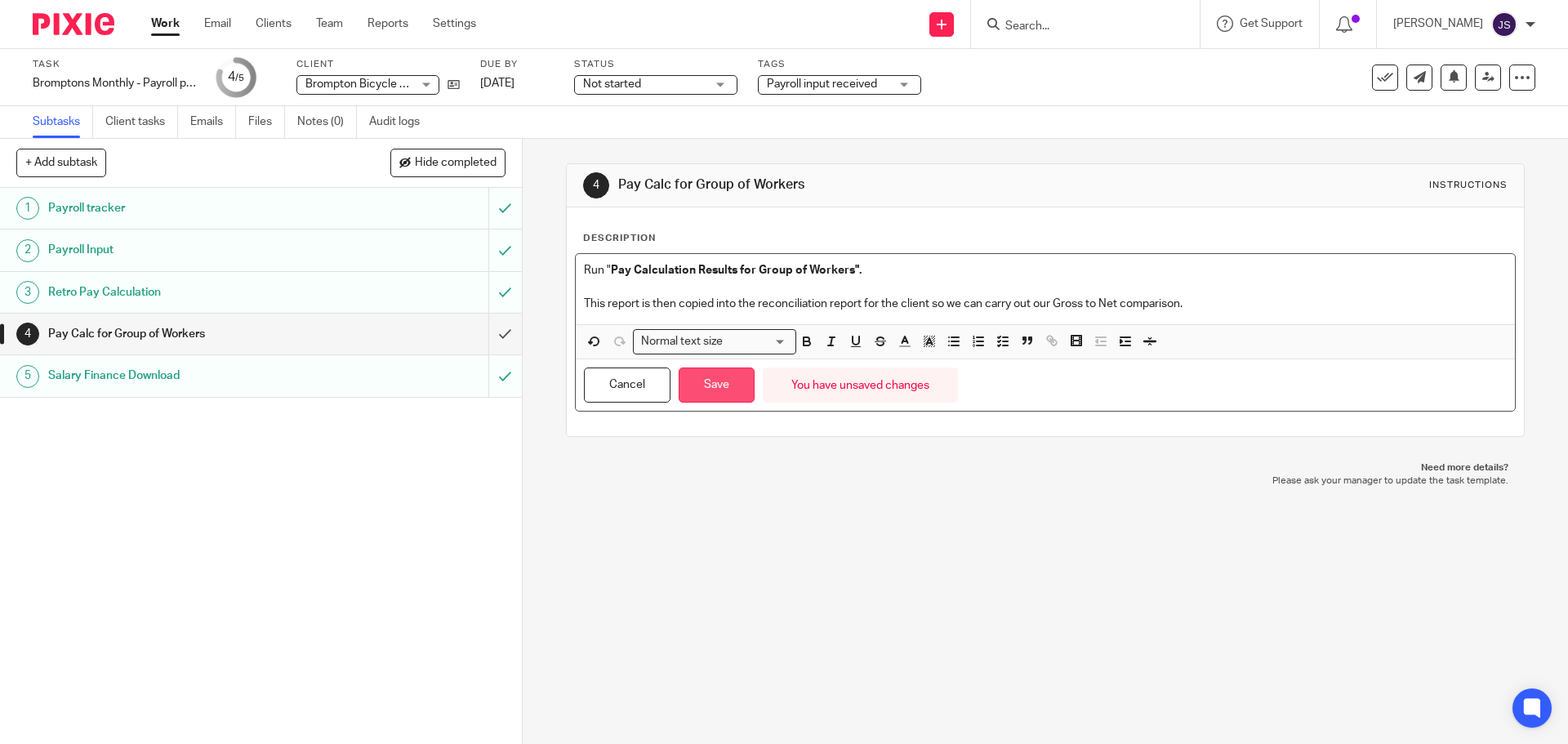
click at [722, 390] on button "Save" at bounding box center [717, 384] width 76 height 35
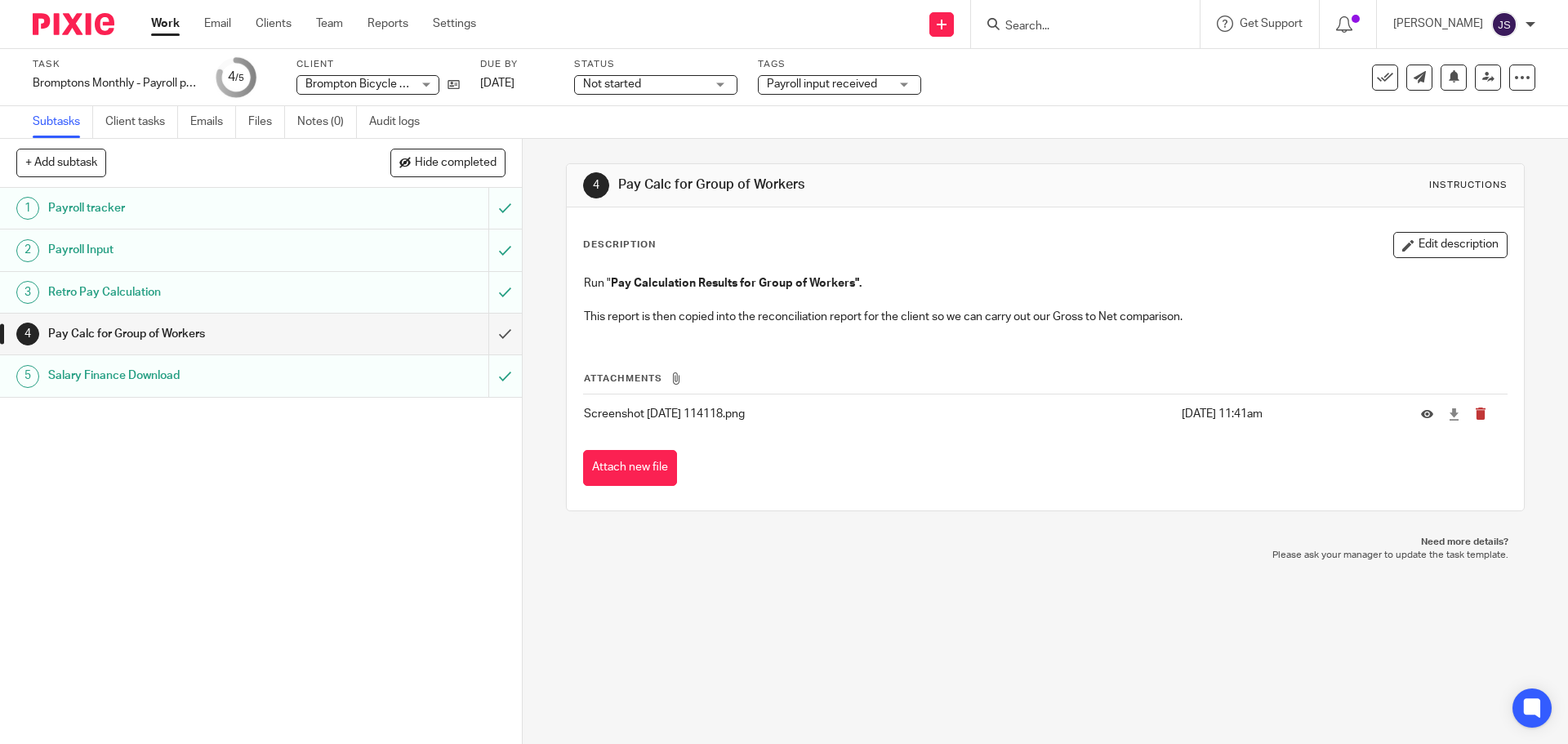
click at [1475, 416] on button "submit" at bounding box center [1488, 414] width 25 height 13
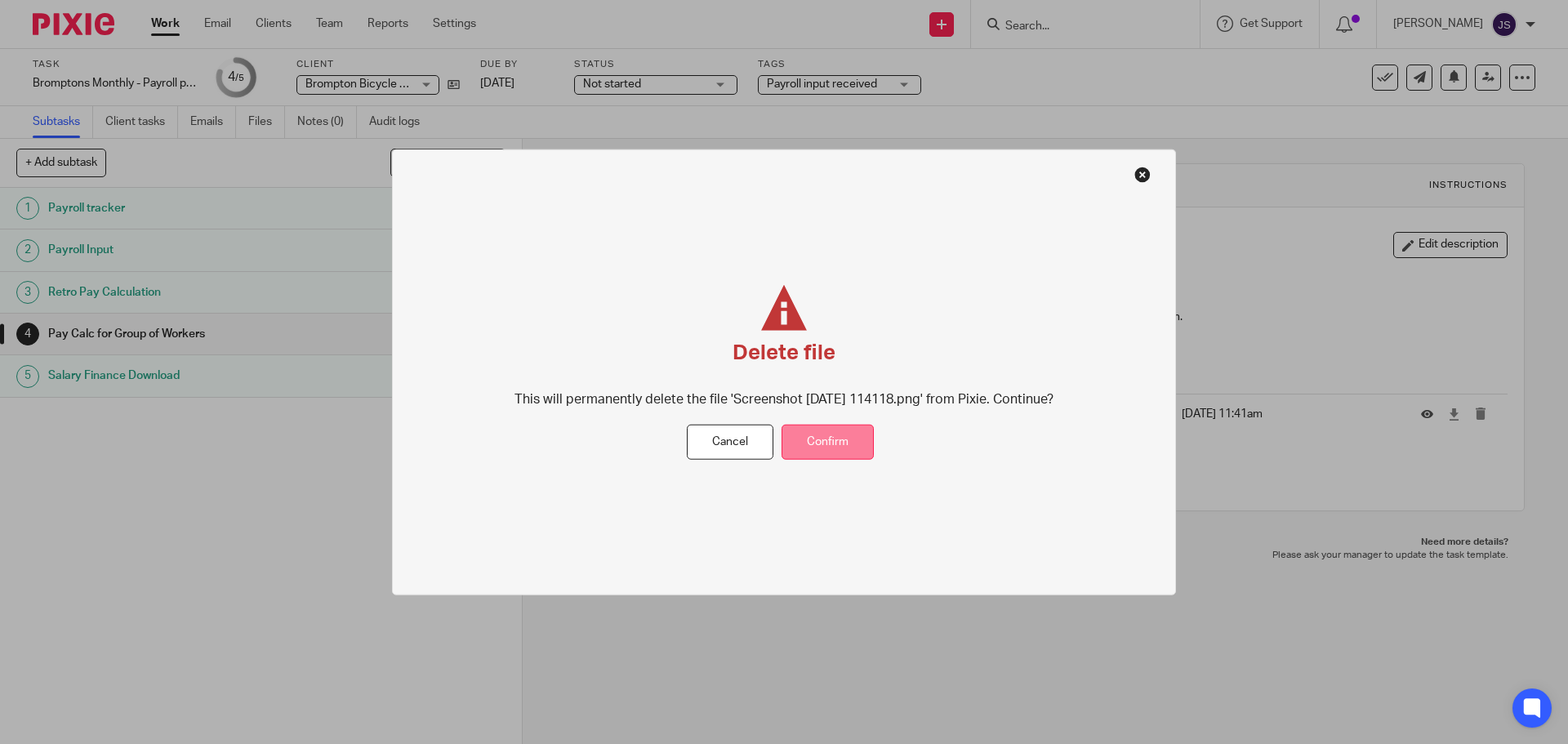
click at [858, 441] on button "Confirm" at bounding box center [827, 442] width 93 height 35
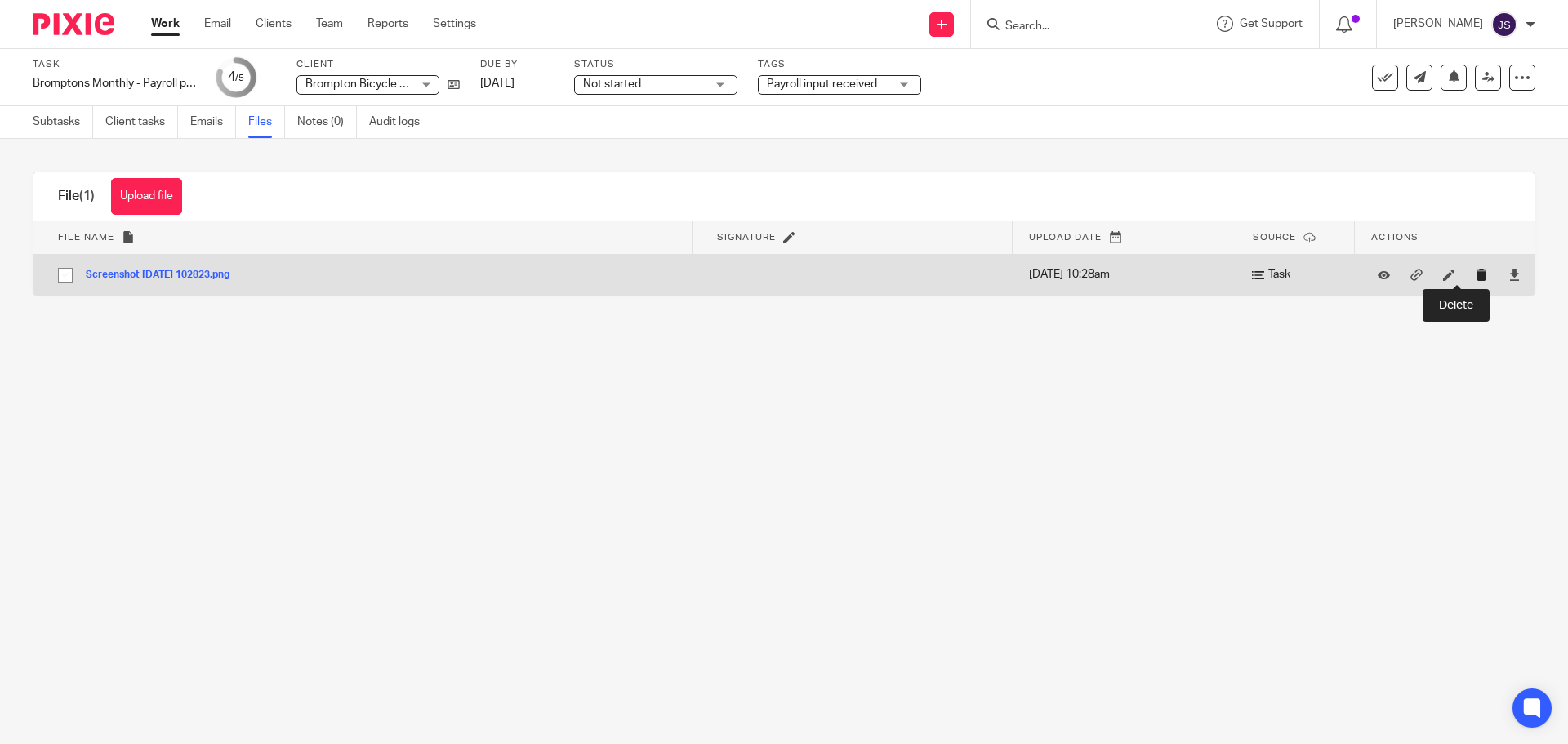
click at [1475, 274] on icon "submit" at bounding box center [1481, 275] width 12 height 12
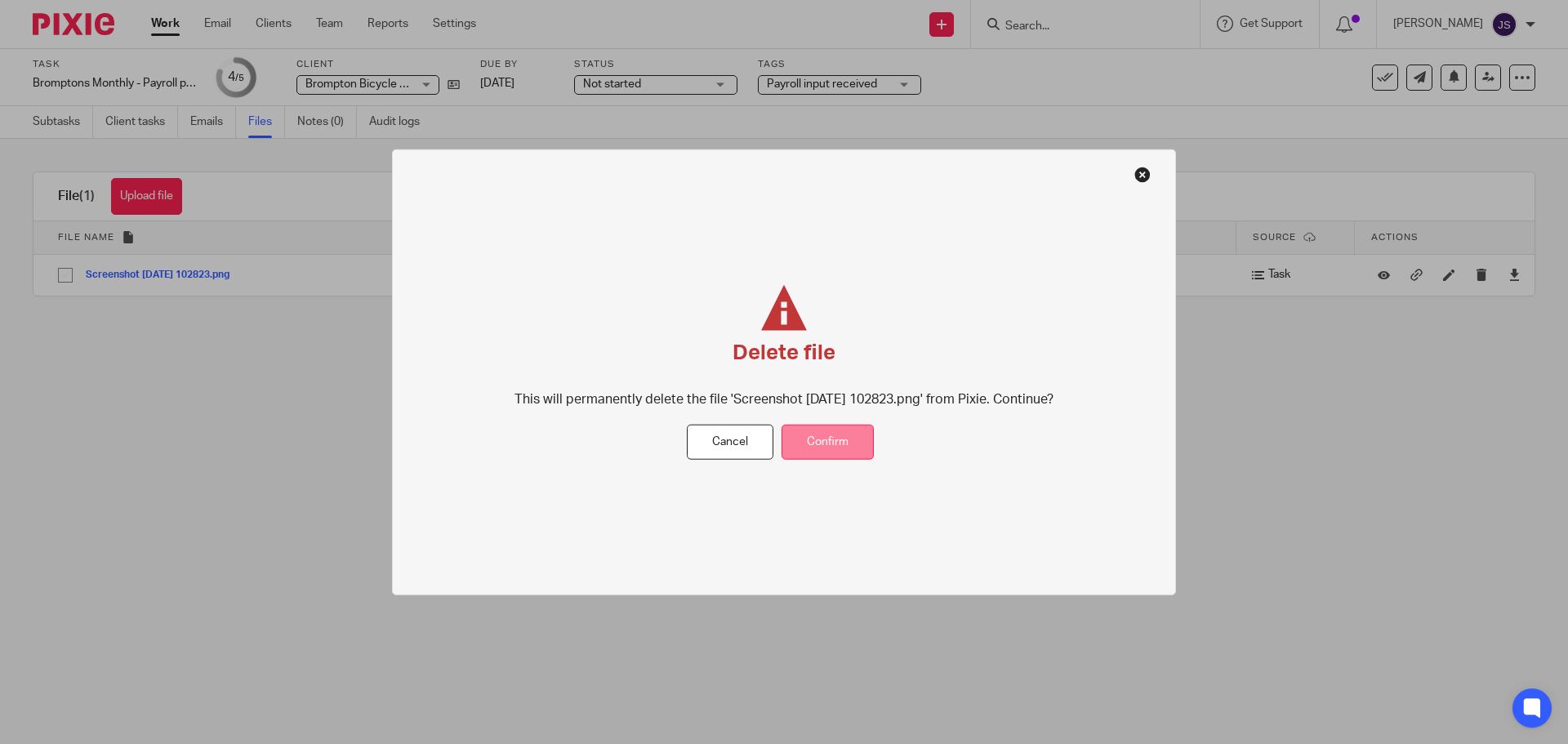
click at [820, 445] on button "Confirm" at bounding box center [827, 442] width 93 height 35
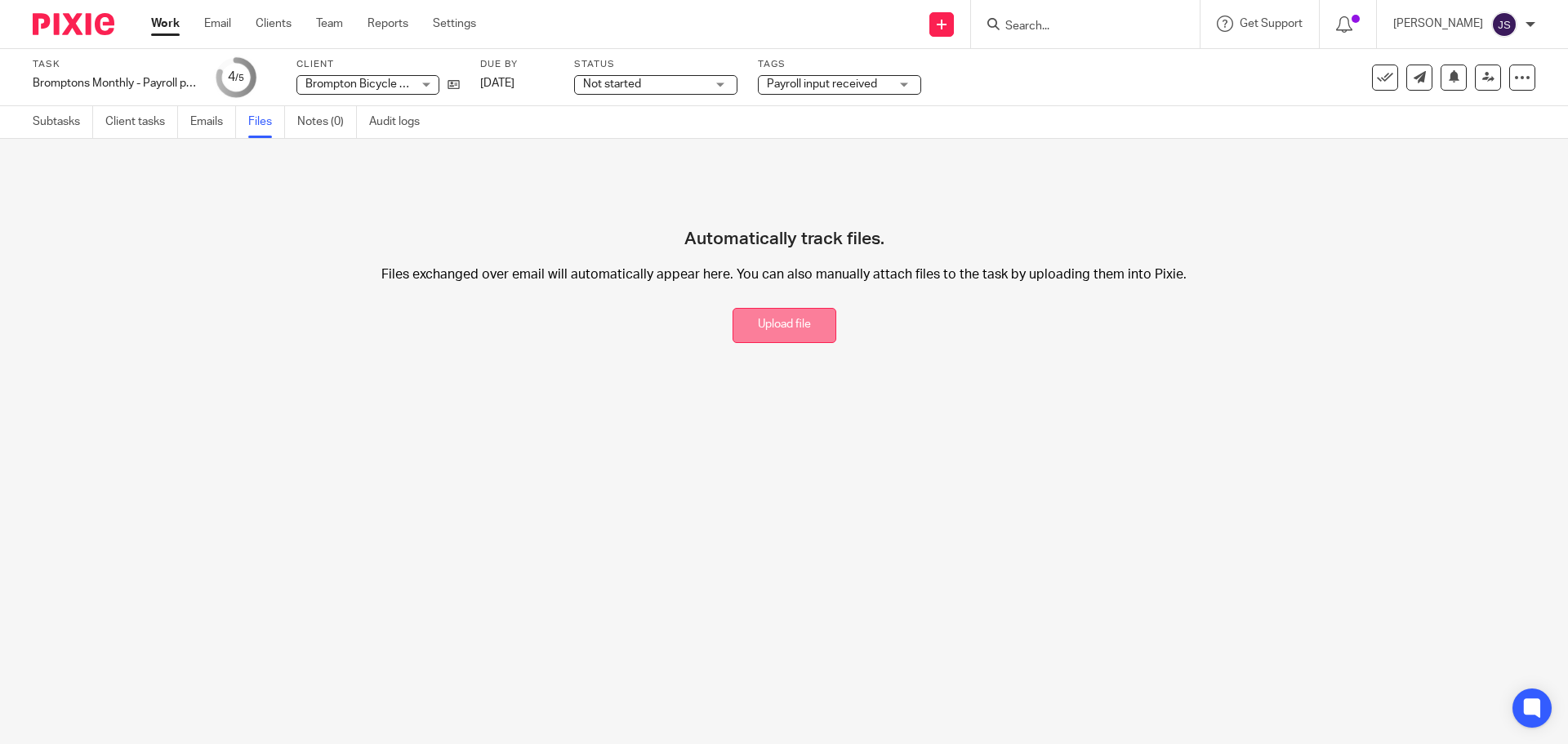
click at [738, 321] on button "Upload file" at bounding box center [784, 325] width 104 height 35
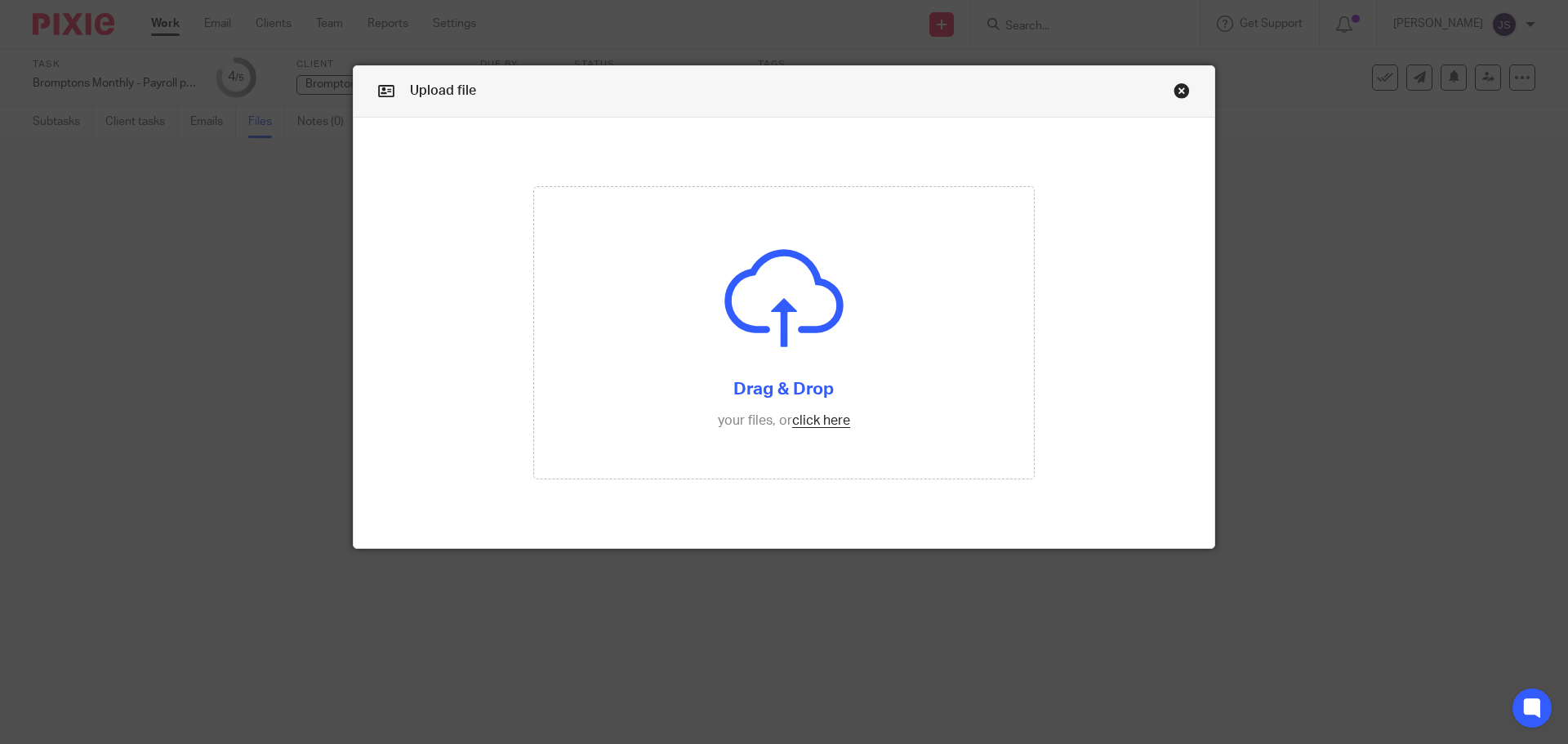
click at [1176, 92] on link "Close this dialog window" at bounding box center [1181, 93] width 16 height 22
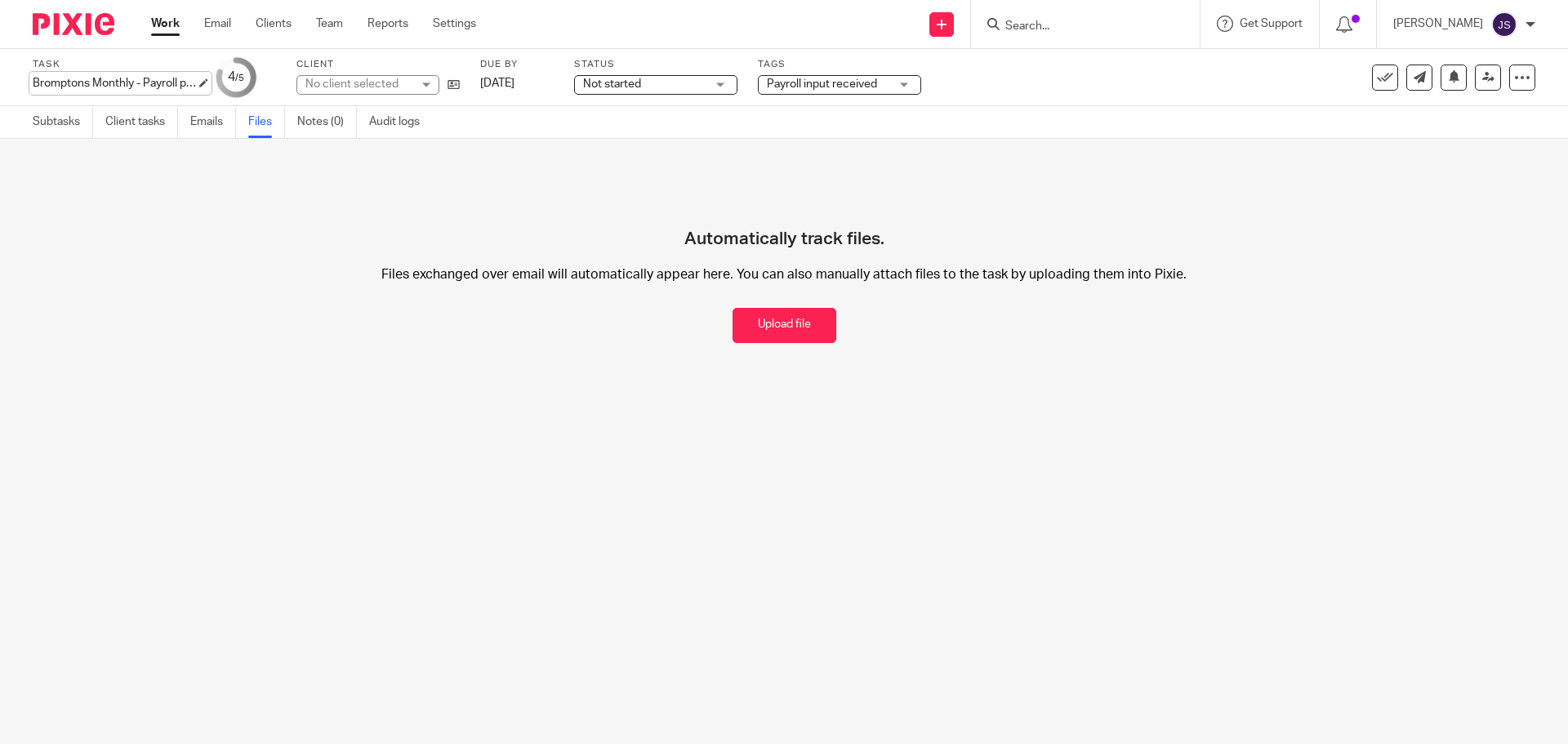
click at [122, 78] on div "Bromptons Monthly - Payroll processing Save Bromptons Monthly - Payroll process…" at bounding box center [114, 83] width 163 height 16
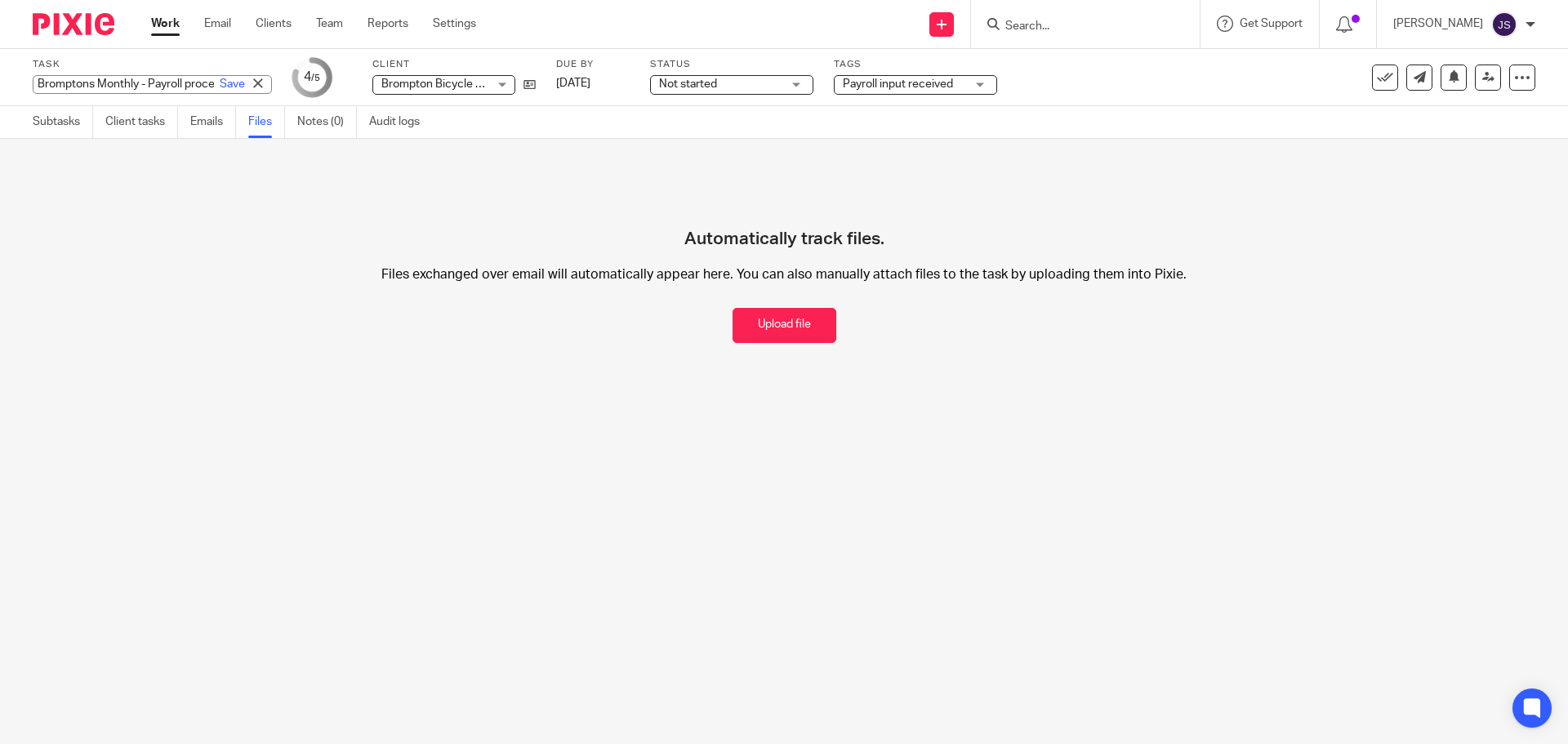
click at [152, 31] on link "Work" at bounding box center [165, 23] width 29 height 16
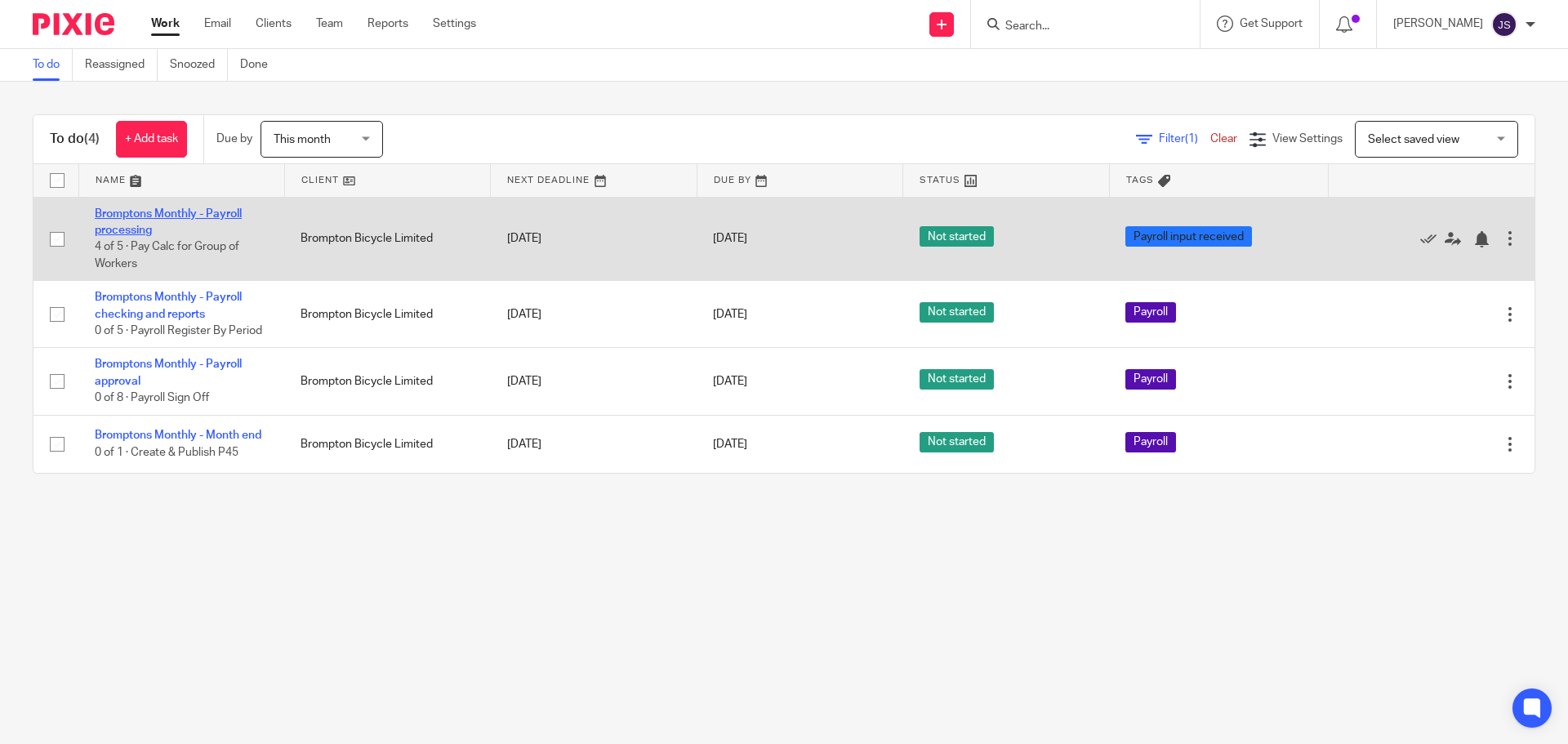
click at [168, 212] on link "Bromptons Monthly - Payroll processing" at bounding box center [168, 221] width 147 height 28
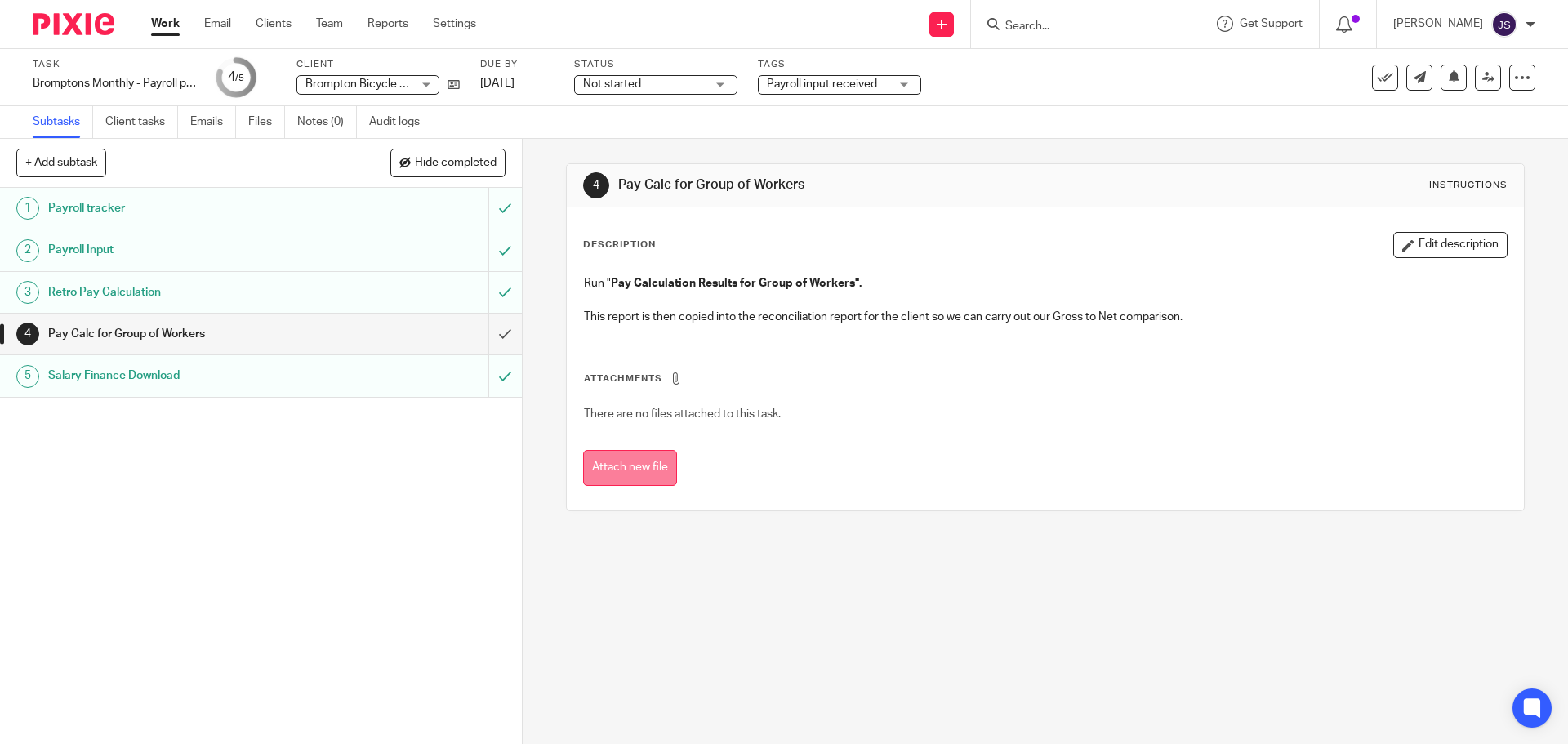
click at [625, 465] on button "Attach new file" at bounding box center [630, 468] width 94 height 37
